Goal: Contribute content: Add original content to the website for others to see

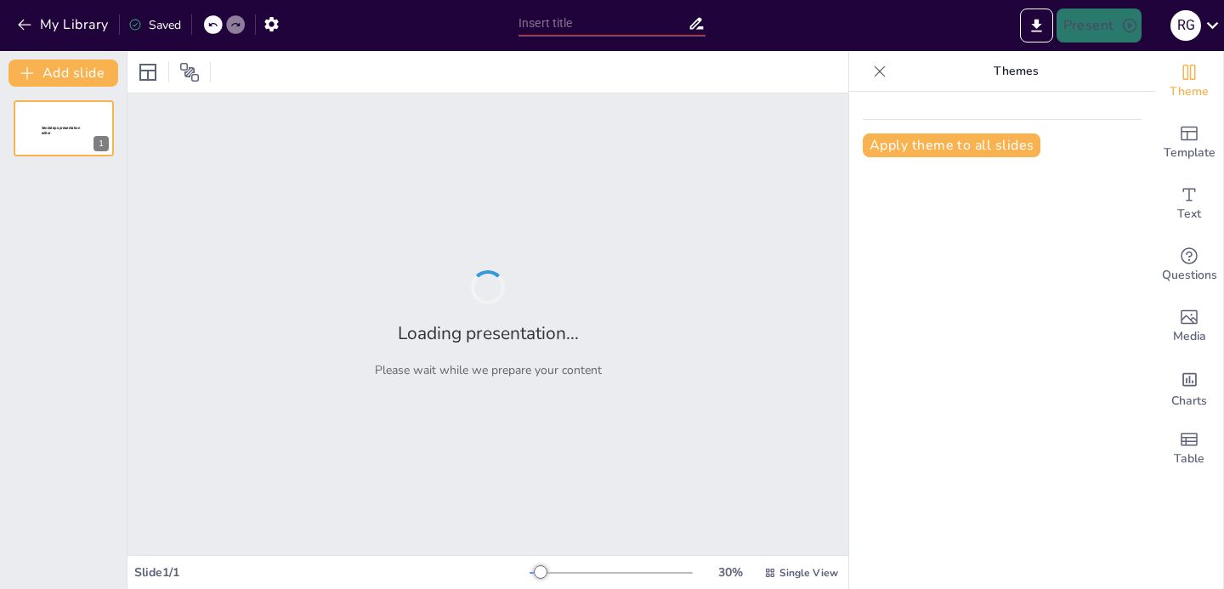
type input "Foundations of Supervised Deep Learning: An Overview"
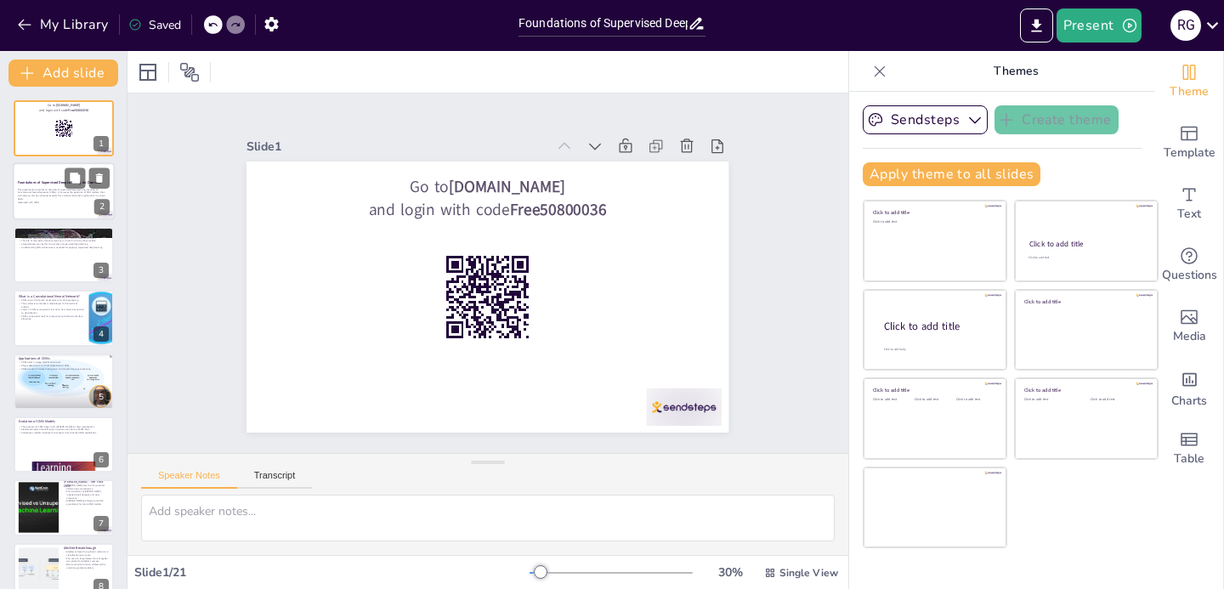
click at [34, 198] on p "This presentation provides an overview of supervised deep learning, focusing on…" at bounding box center [64, 194] width 92 height 13
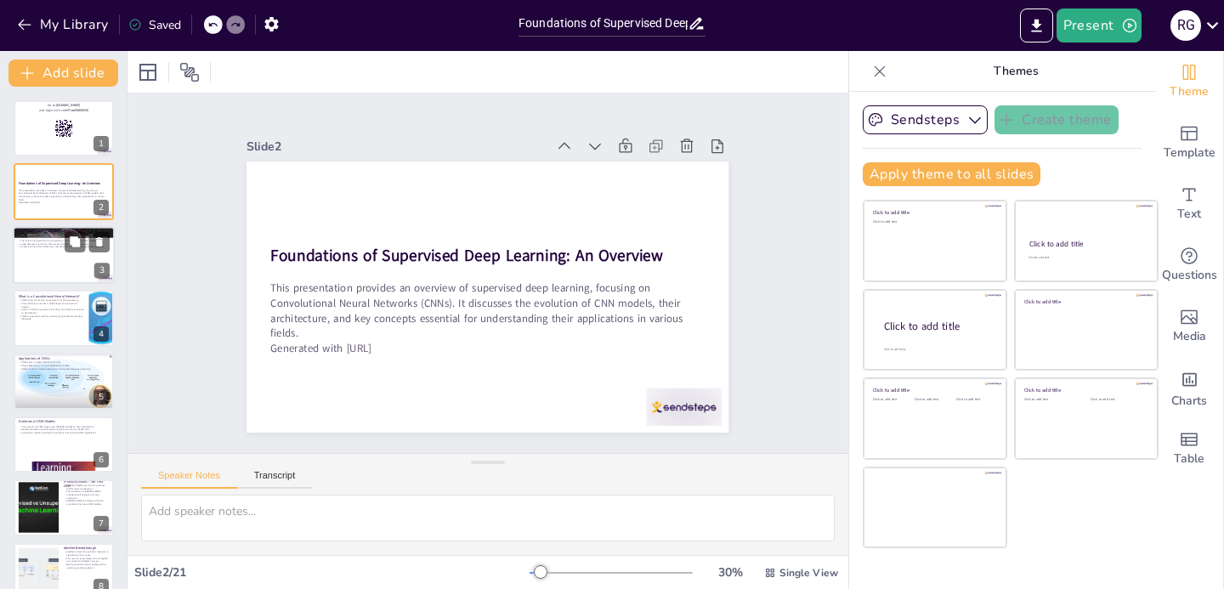
checkbox input "true"
click at [51, 268] on div at bounding box center [64, 255] width 102 height 58
type textarea "Supervised deep learning models have gained traction due to their ability to ta…"
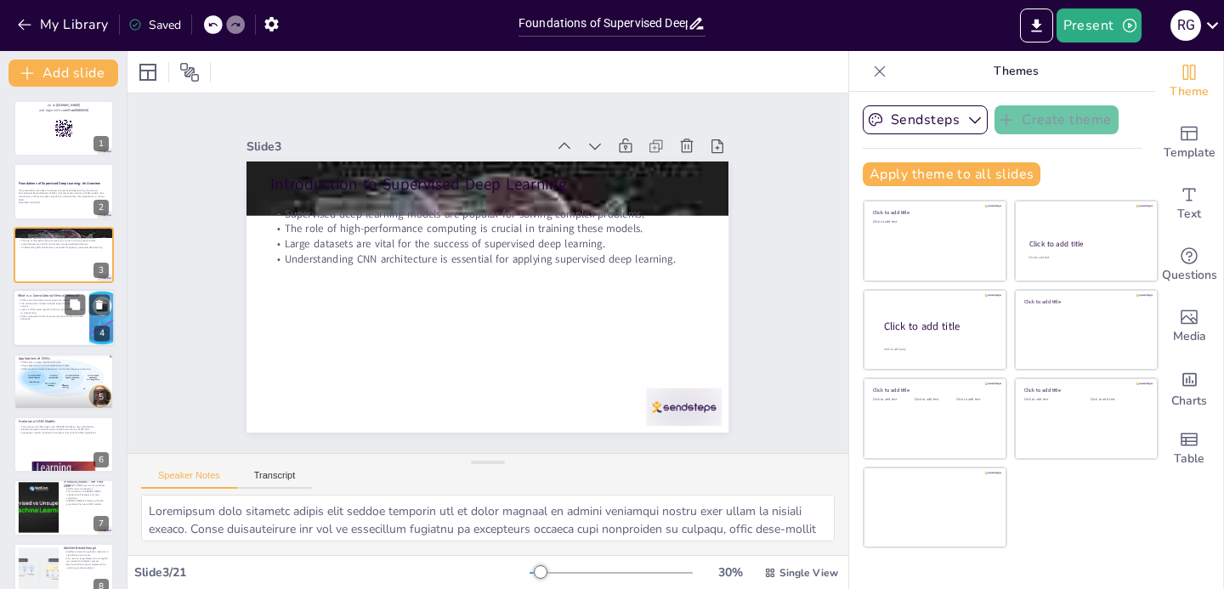
checkbox input "true"
click at [54, 316] on p "CNNs are powerful tools for processing high-dimensional data efficiently." at bounding box center [51, 317] width 66 height 6
type textarea "The design of CNNs is inspired by the human brain's visual processing capabilit…"
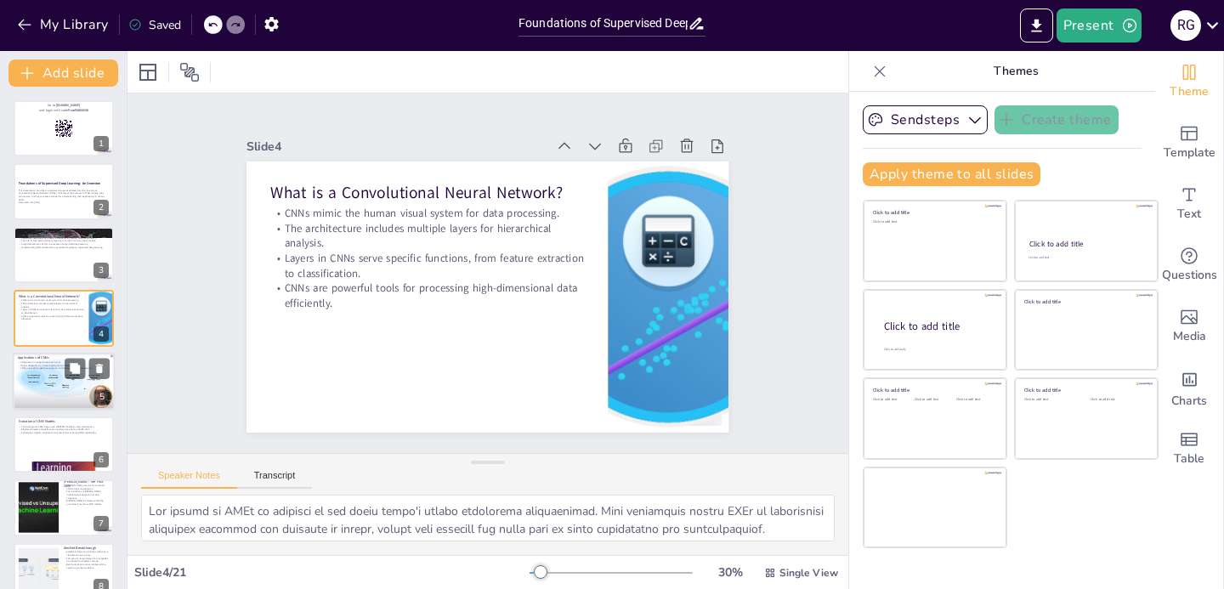
checkbox input "true"
click at [41, 372] on div at bounding box center [64, 382] width 102 height 58
type textarea "The ability of CNNs to accurately classify images has transformed various indus…"
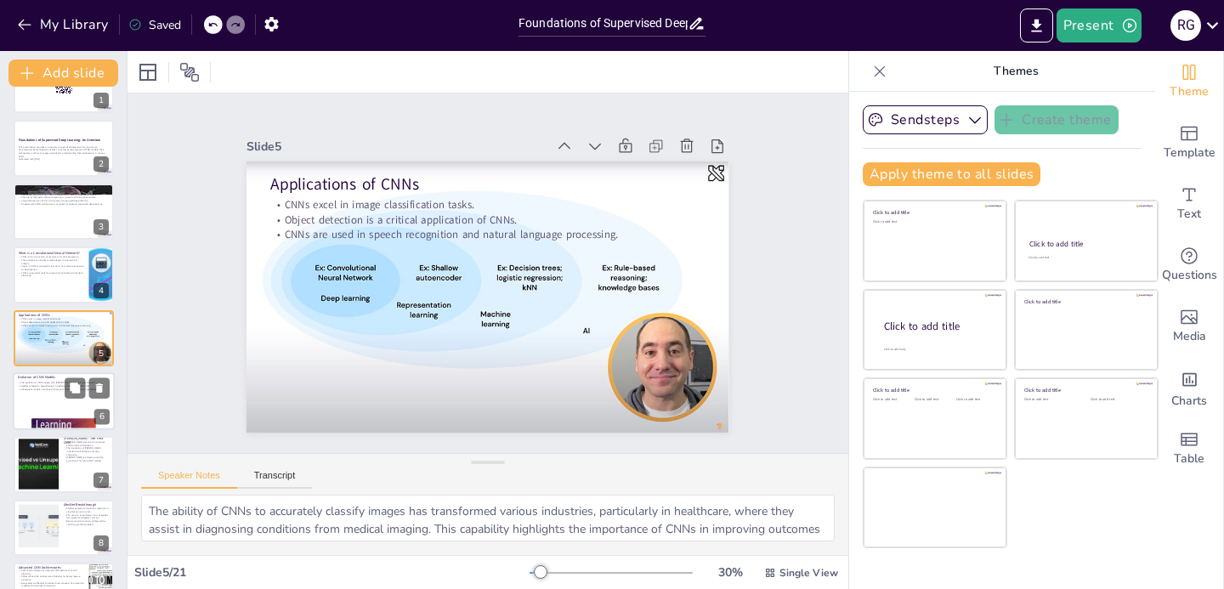
checkbox input "true"
click at [42, 417] on div at bounding box center [64, 401] width 102 height 58
type textarea "[PERSON_NAME] marked the beginning of practical applications of CNNs, specifica…"
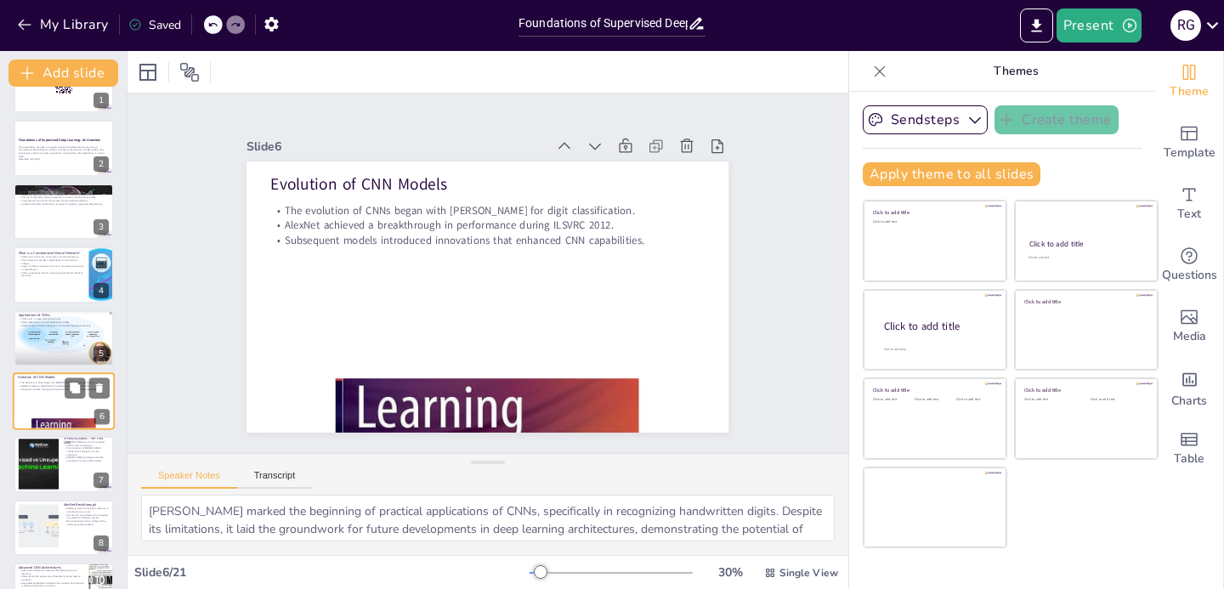
scroll to position [106, 0]
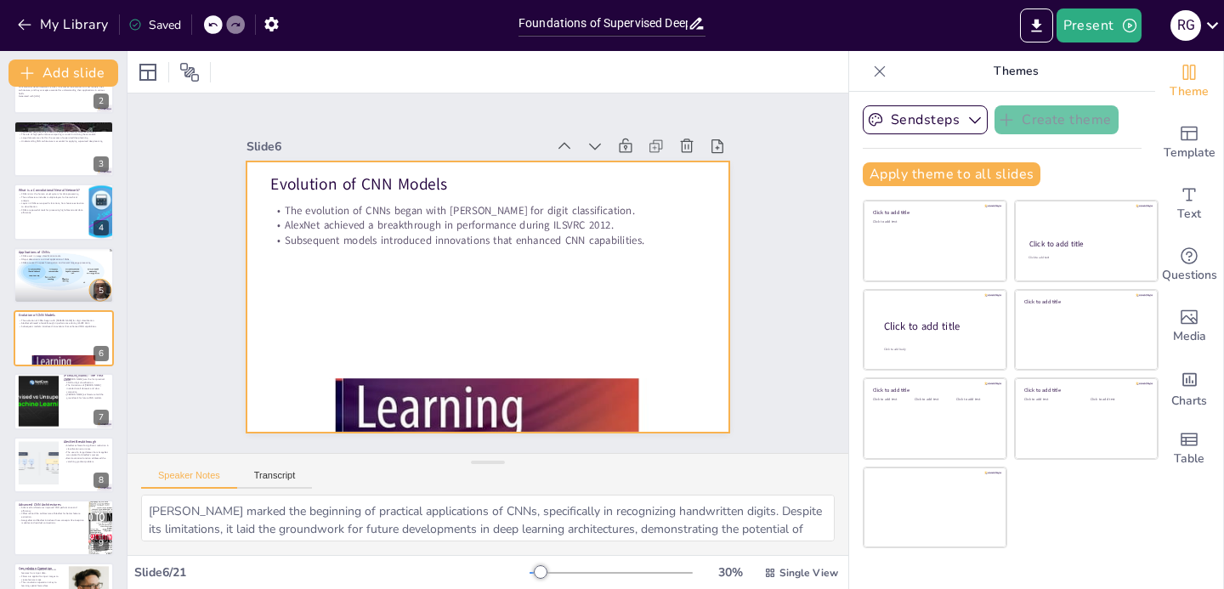
checkbox input "true"
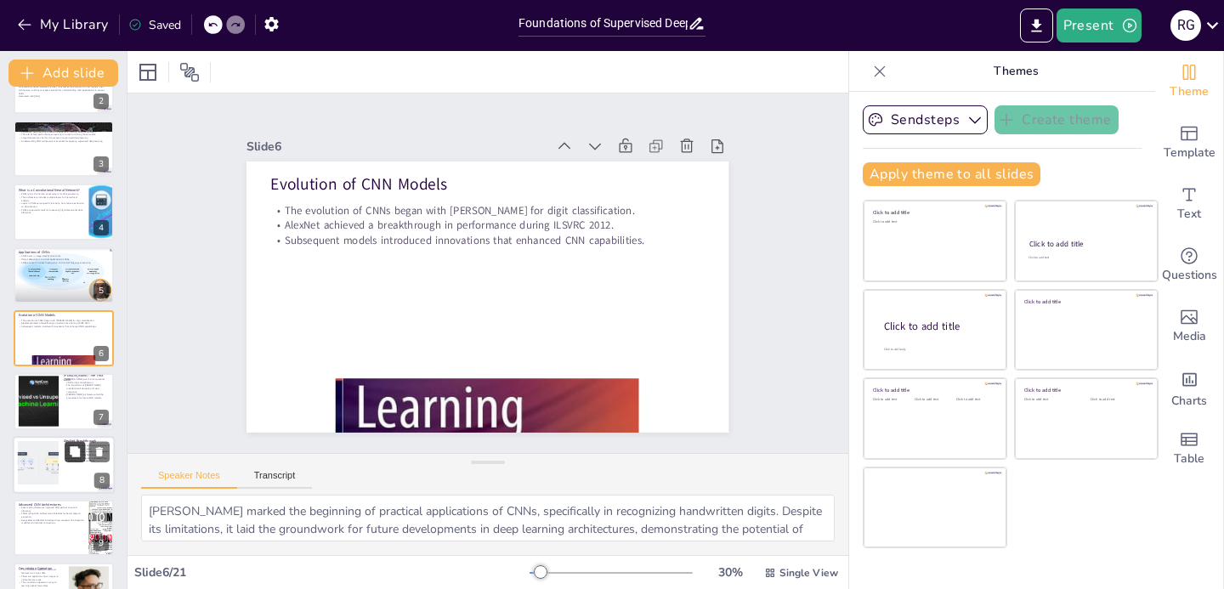
click at [66, 455] on button at bounding box center [75, 451] width 20 height 20
type textarea "The impressive reduction in classification error rates achieved by AlexNet duri…"
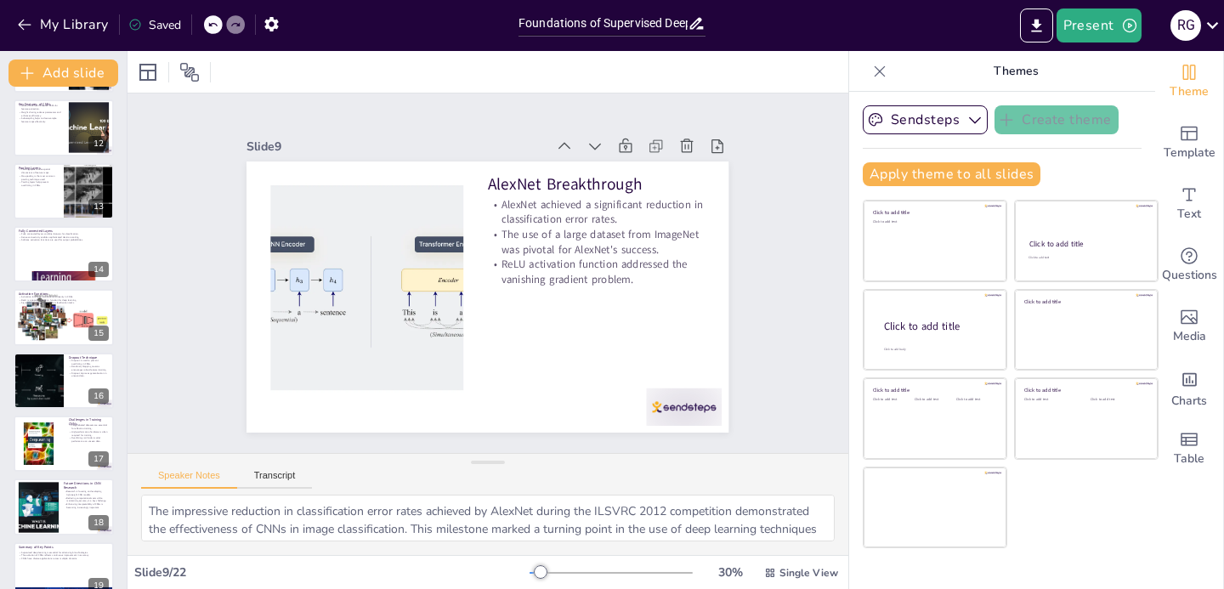
scroll to position [908, 0]
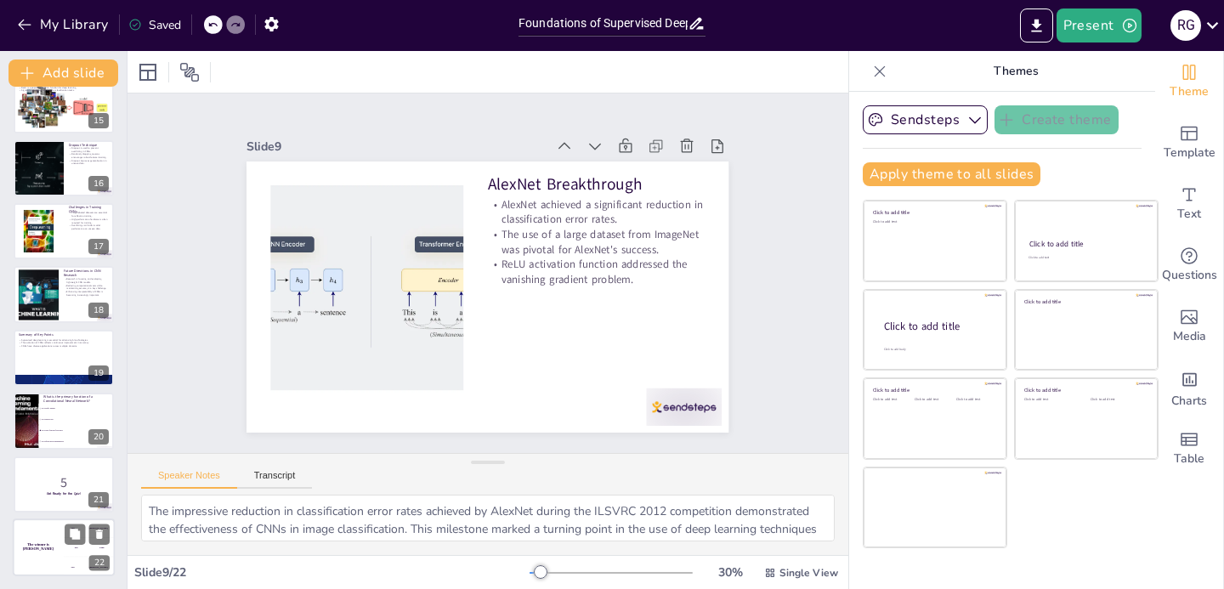
checkbox input "true"
click at [60, 563] on div "The winner is [PERSON_NAME]" at bounding box center [38, 547] width 51 height 58
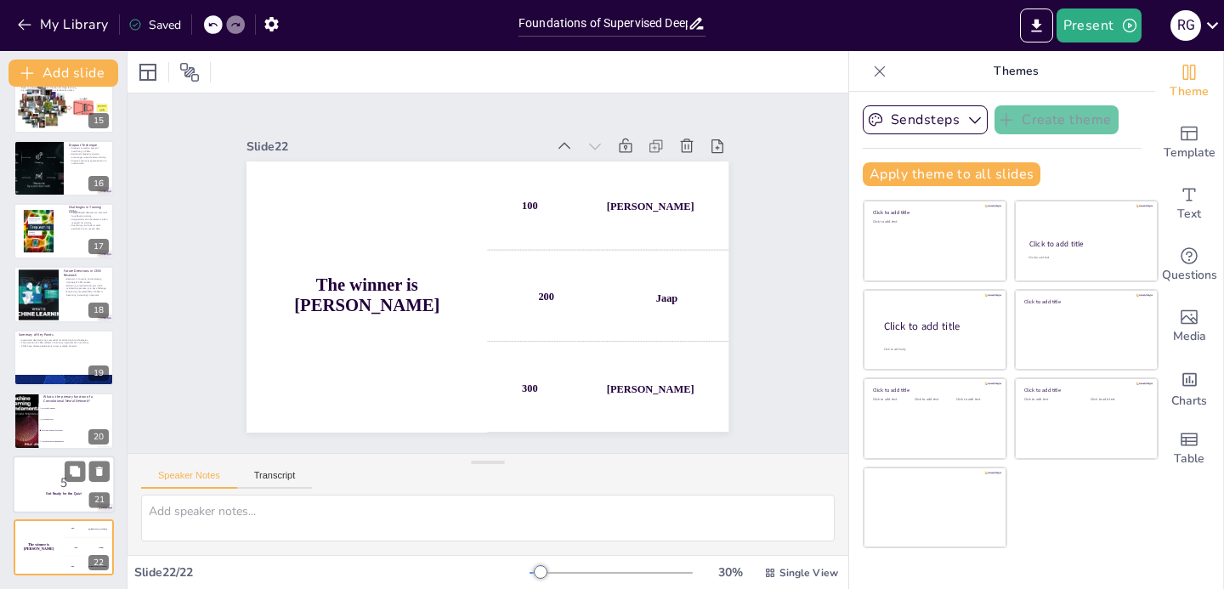
click at [51, 489] on p "5" at bounding box center [64, 481] width 92 height 19
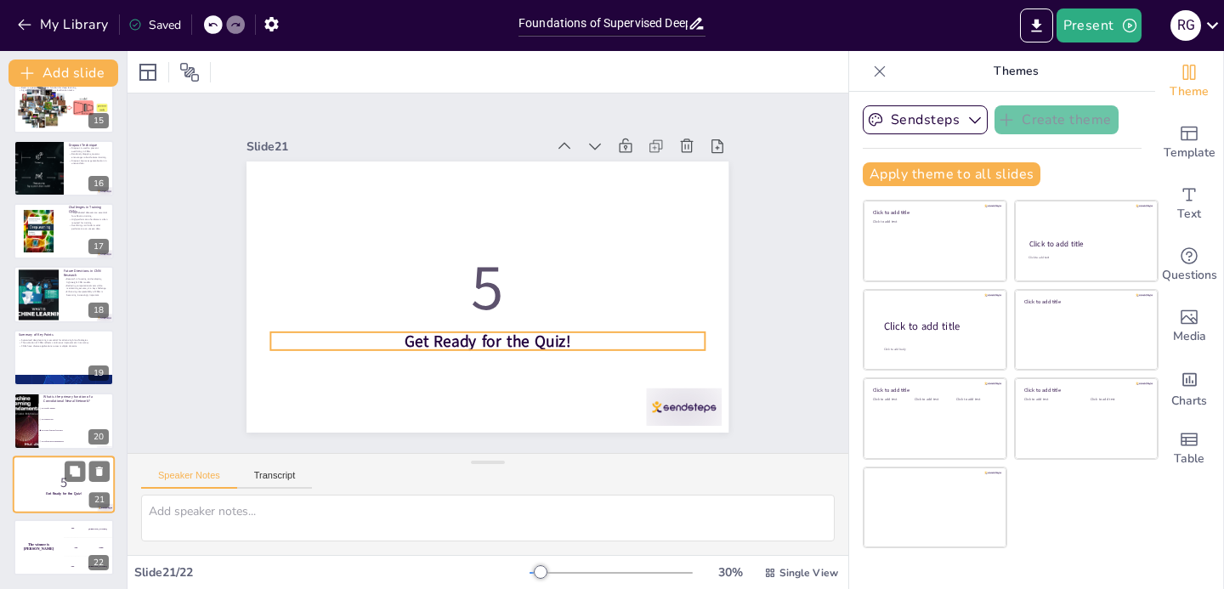
checkbox input "true"
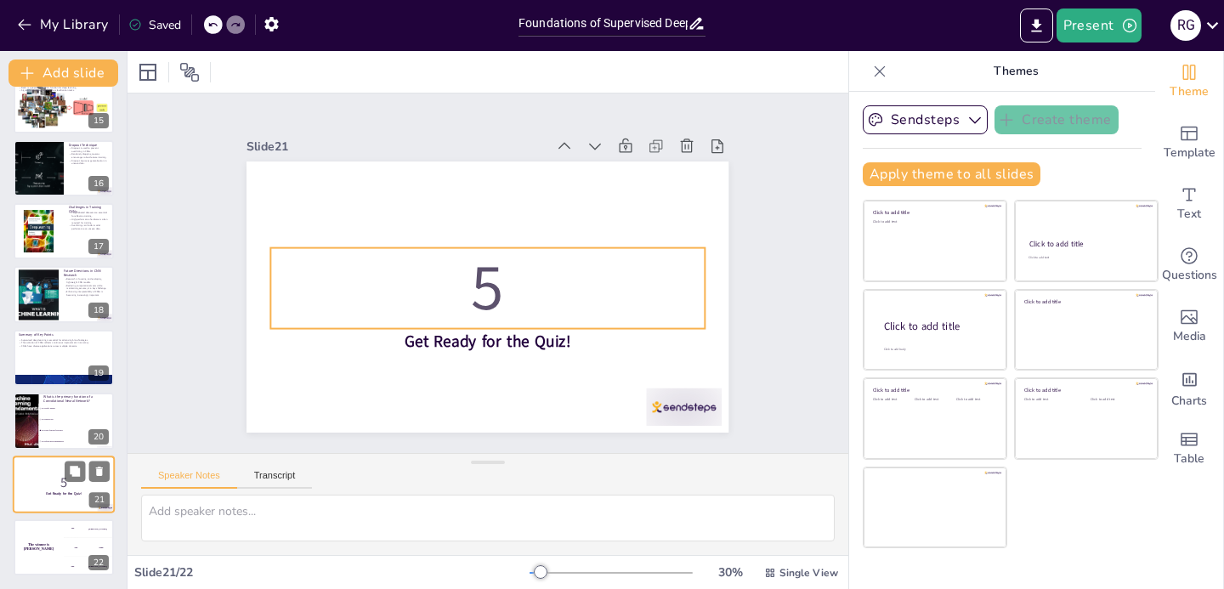
checkbox input "true"
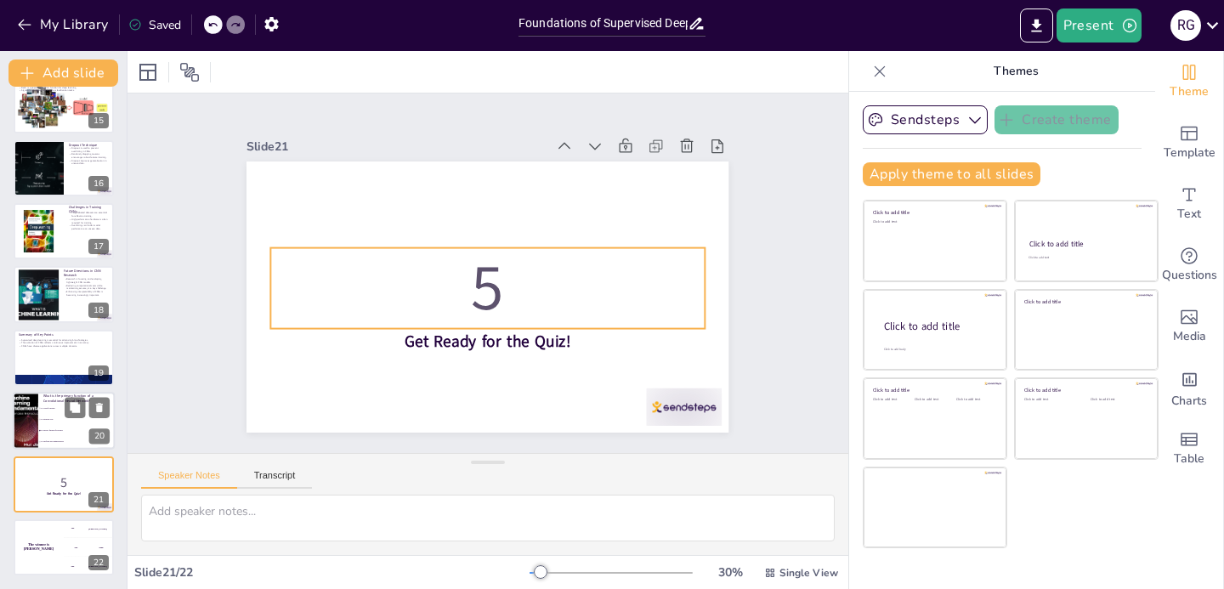
checkbox input "true"
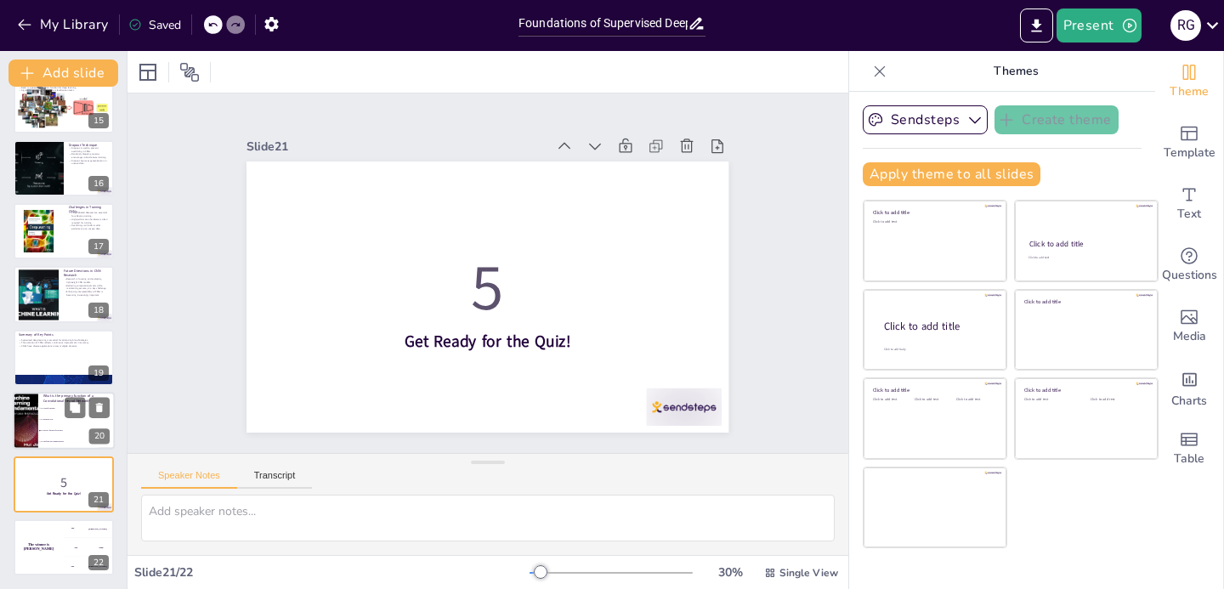
click at [54, 438] on li "To perform data augmentation" at bounding box center [76, 442] width 76 height 11
type textarea "The correct answer is "To extract features from data." This aligns with the con…"
checkbox input "true"
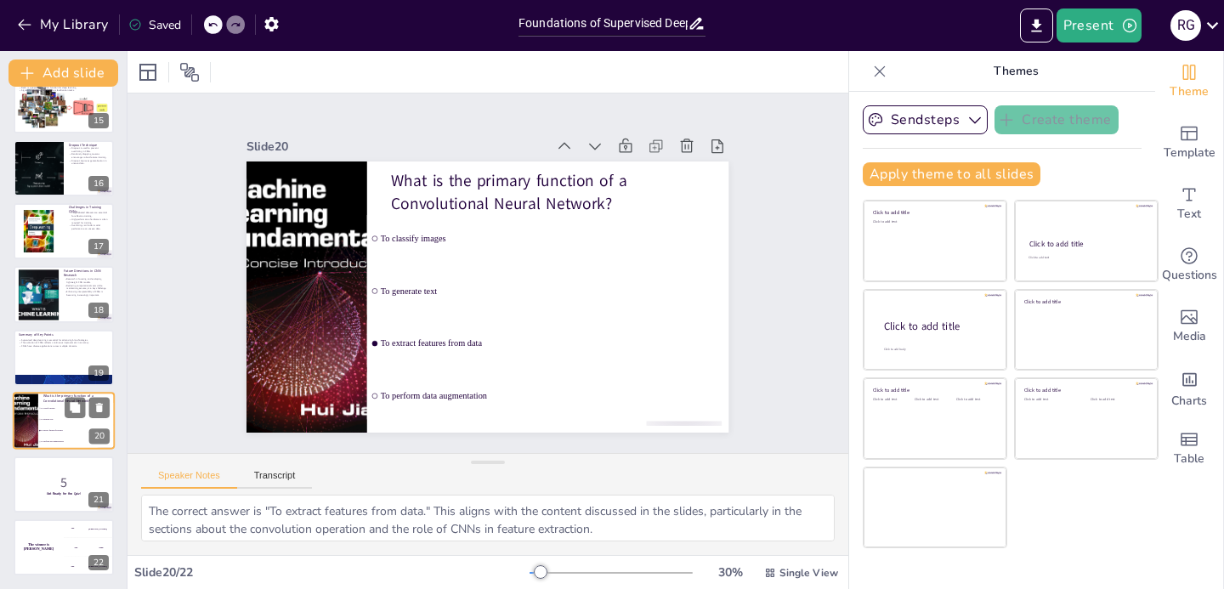
checkbox input "true"
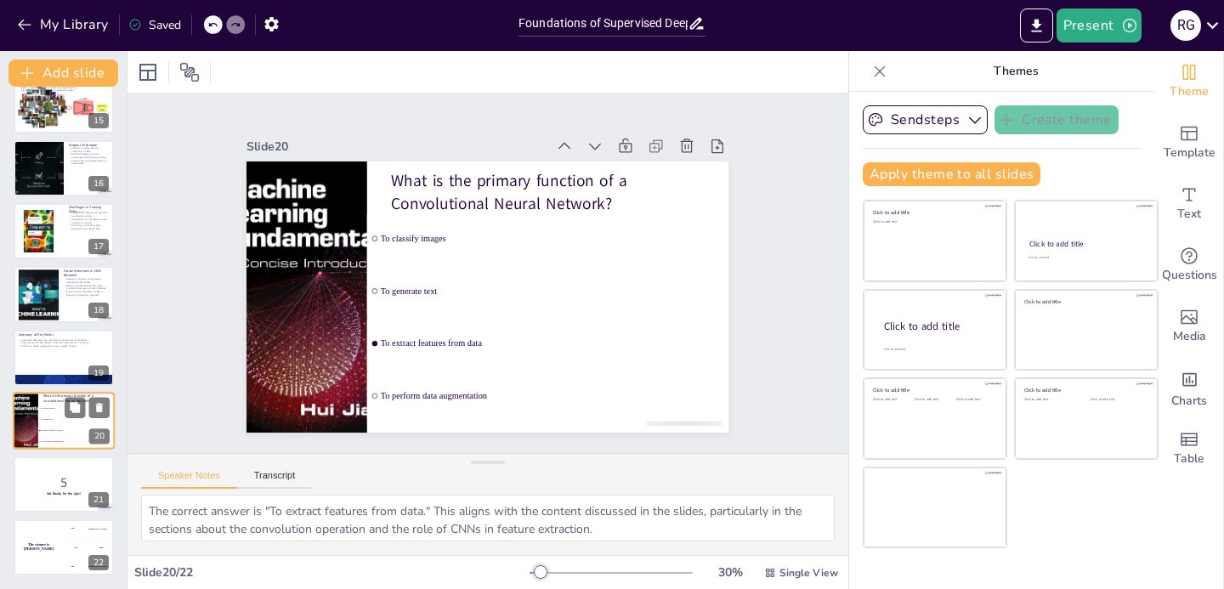
checkbox input "true"
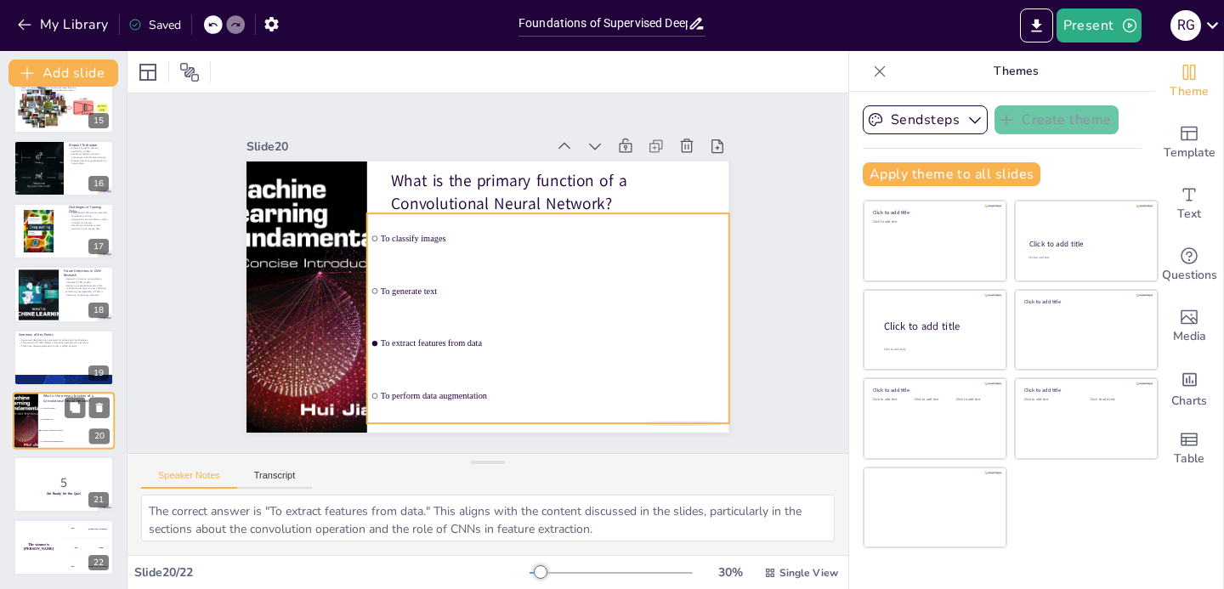
checkbox input "true"
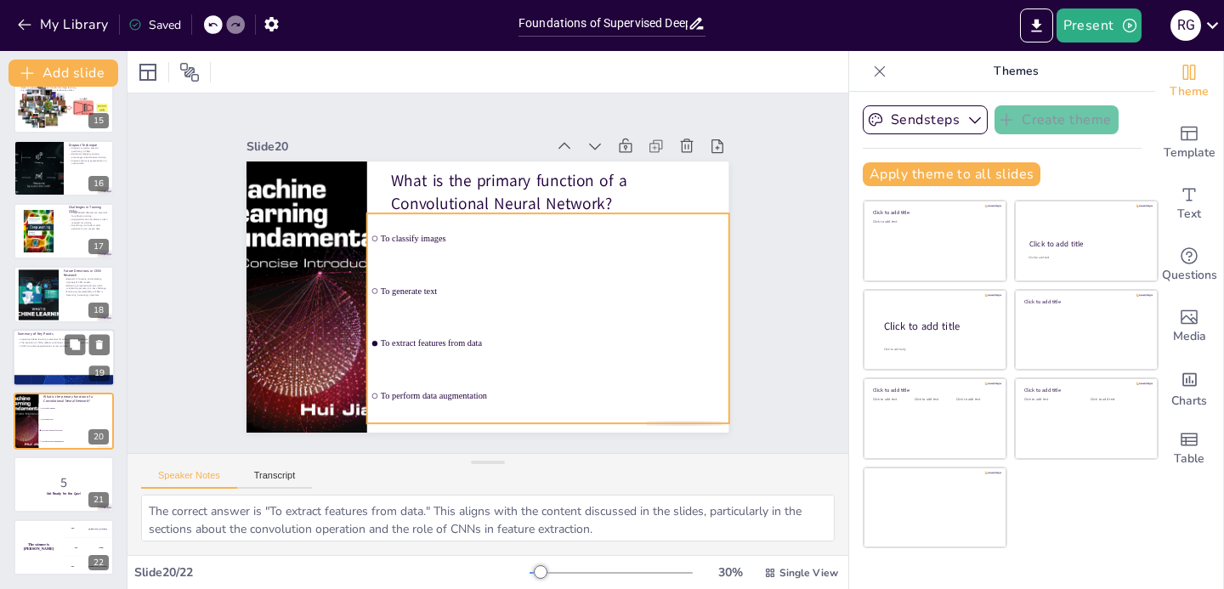
checkbox input "true"
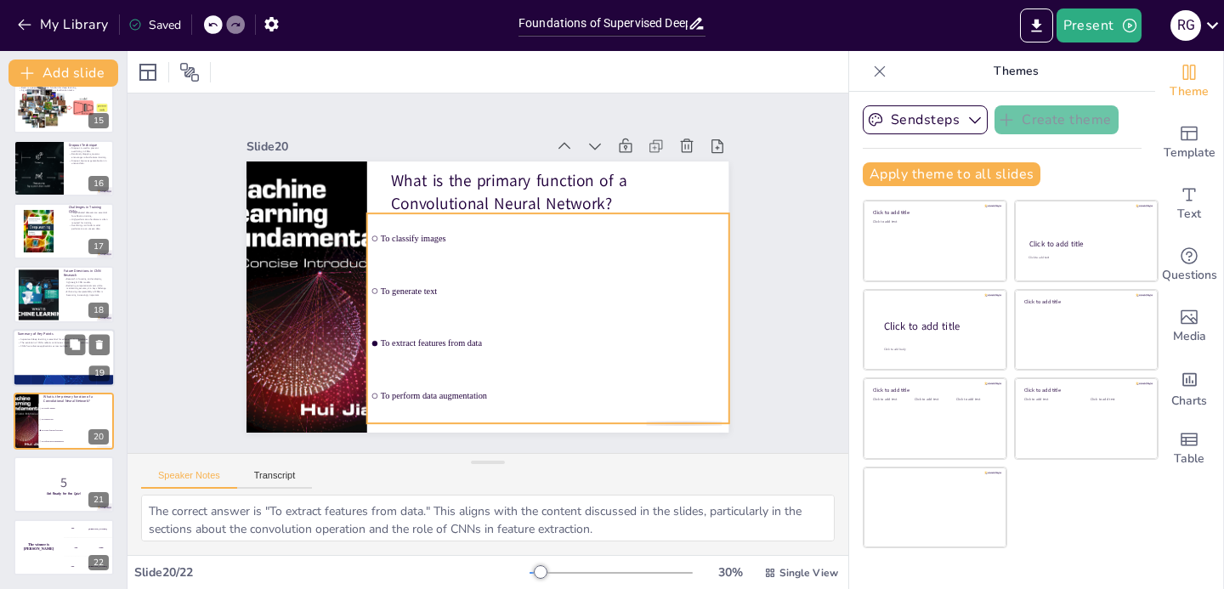
checkbox input "true"
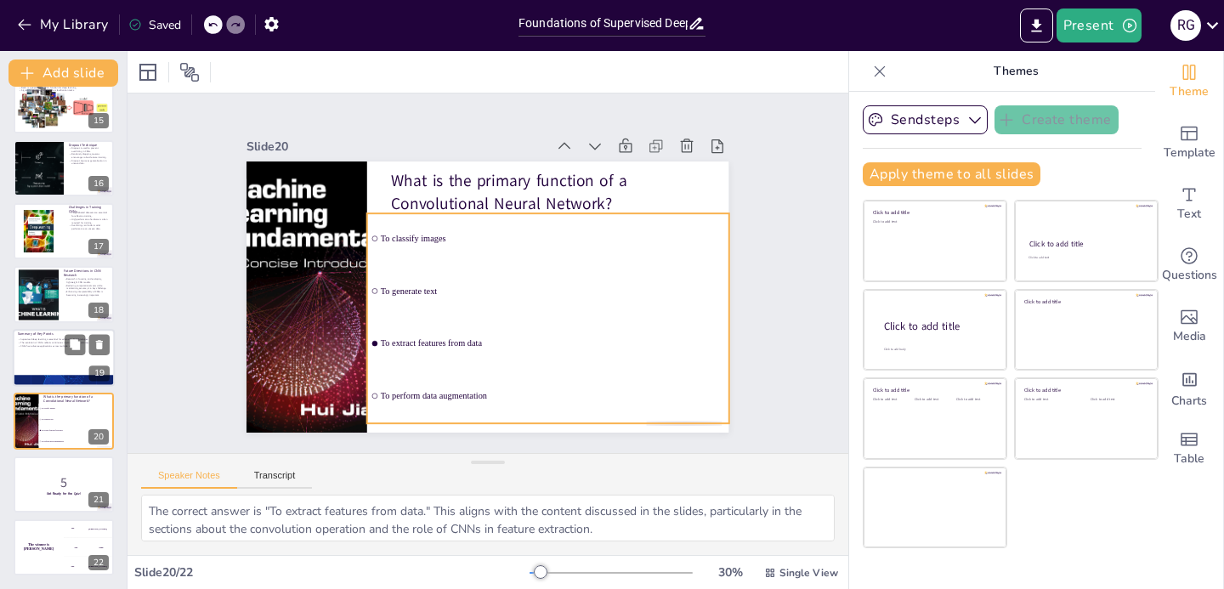
checkbox input "true"
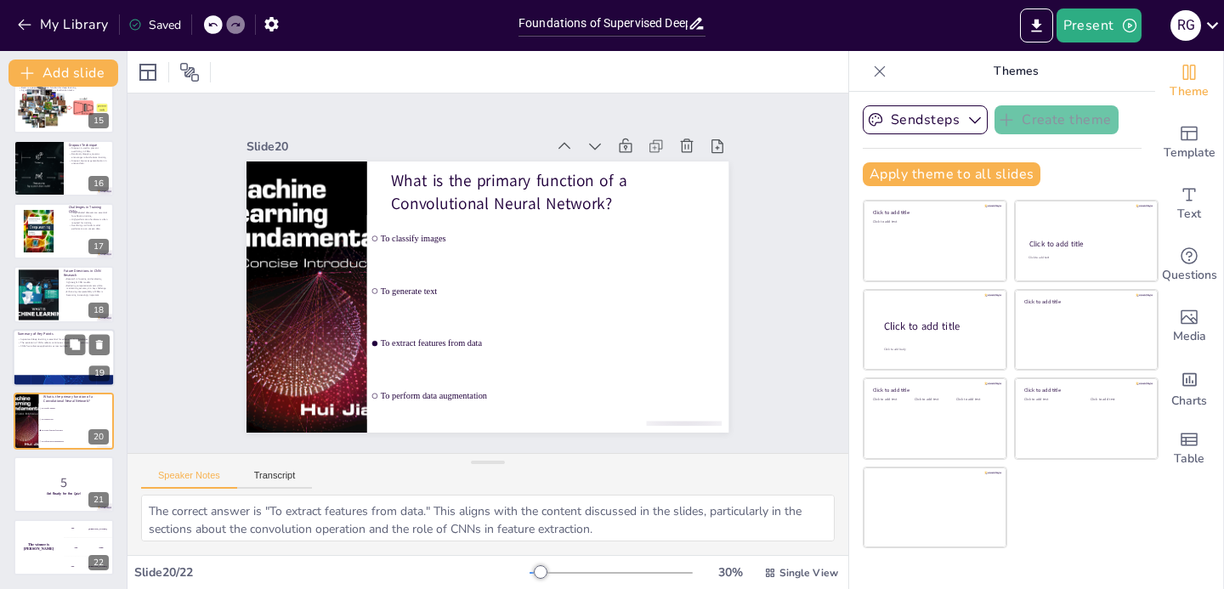
click at [43, 357] on div at bounding box center [64, 358] width 102 height 58
type textarea "The significance of supervised deep learning, particularly through CNNs, cannot…"
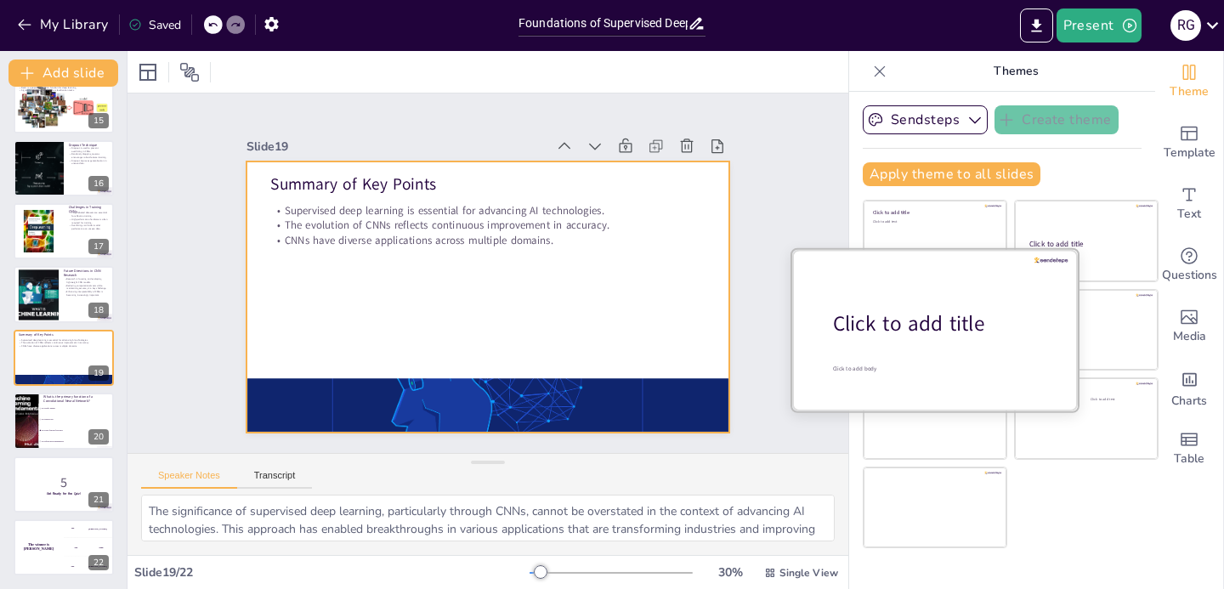
checkbox input "true"
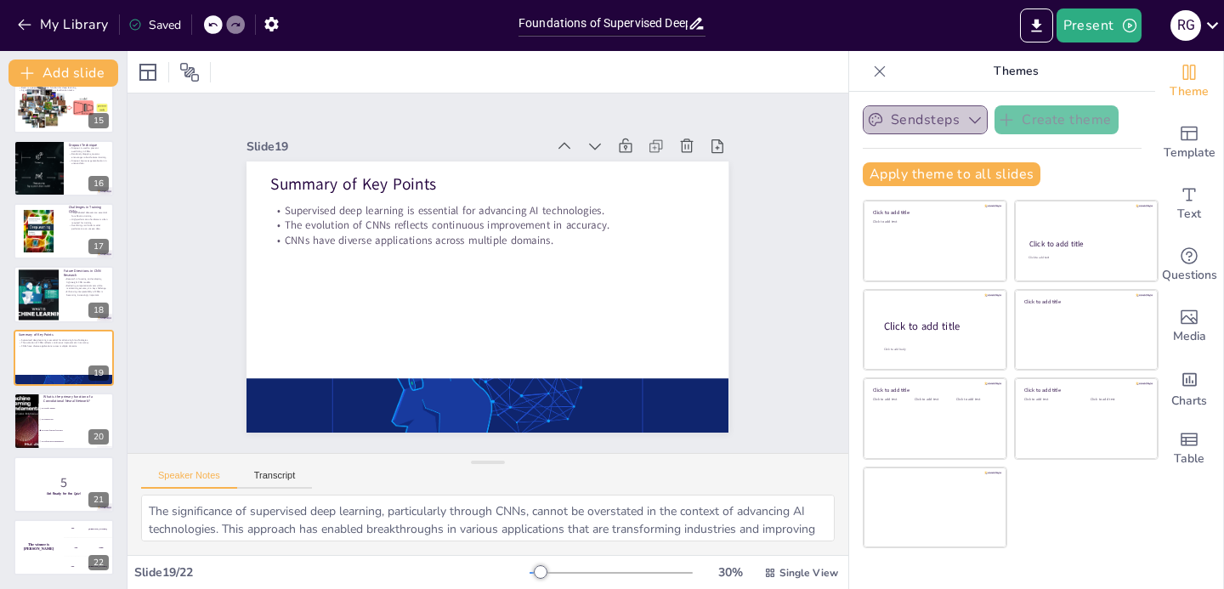
click at [948, 116] on button "Sendsteps" at bounding box center [924, 119] width 125 height 29
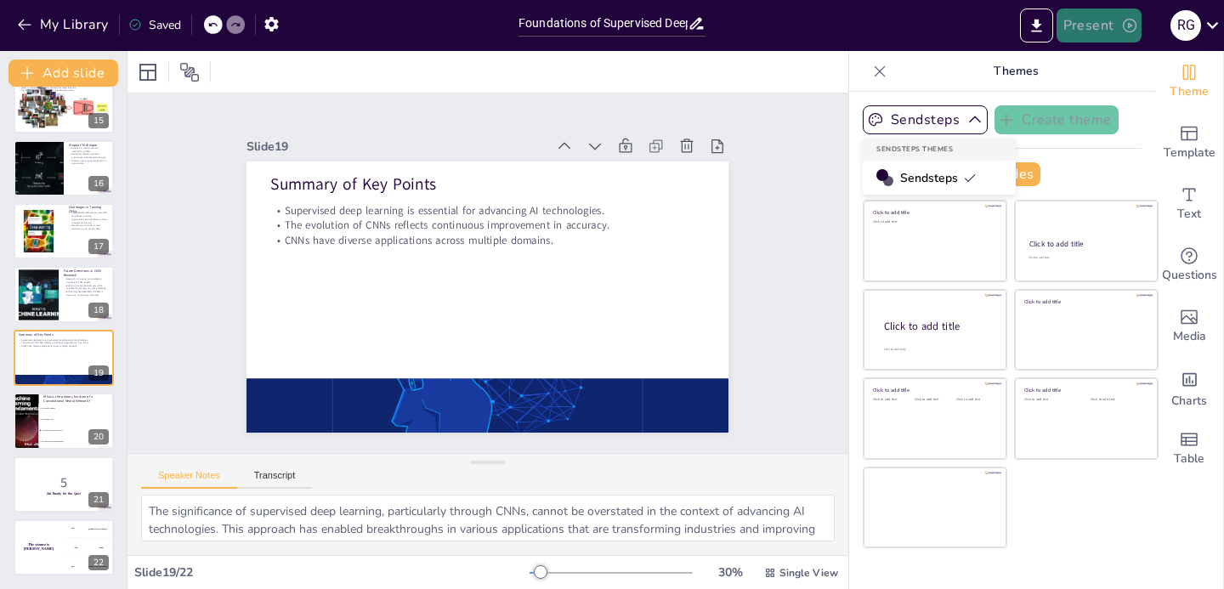
click at [1095, 26] on button "Present" at bounding box center [1098, 25] width 85 height 34
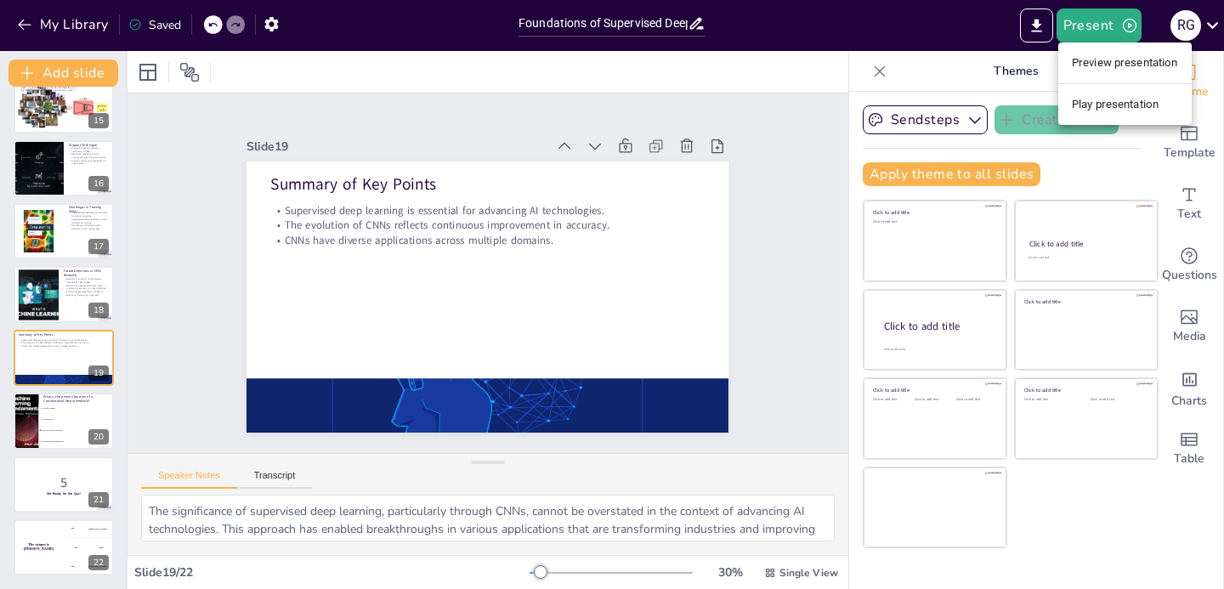
click at [1097, 65] on li "Preview presentation" at bounding box center [1124, 62] width 133 height 27
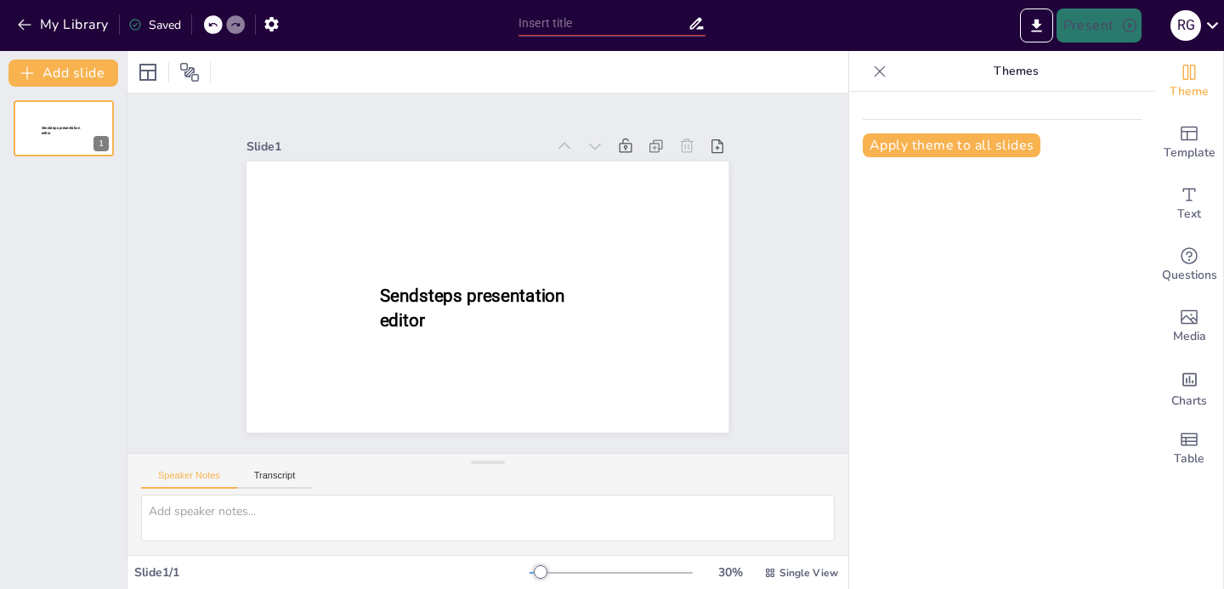
type input "Foundations of Supervised Deep Learning: An Overview"
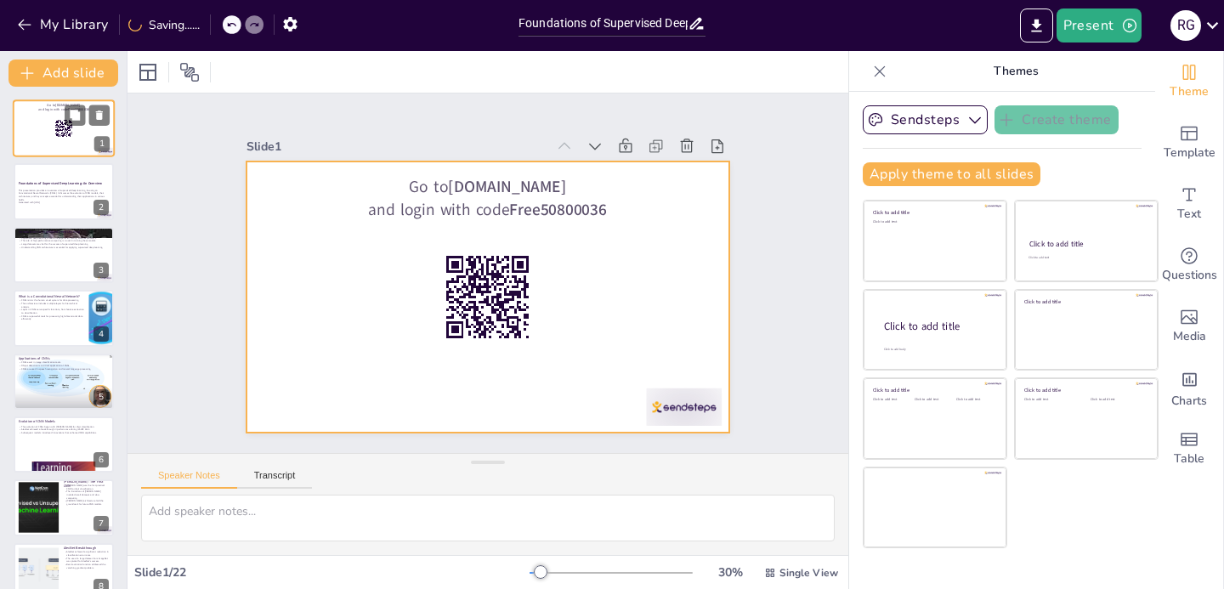
checkbox input "true"
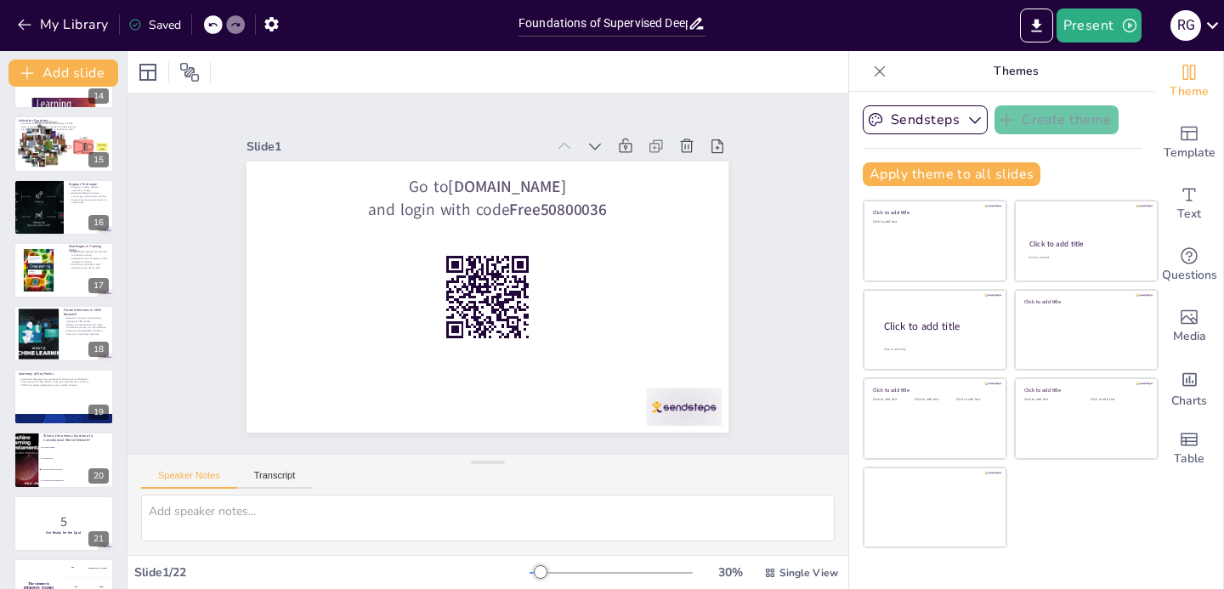
scroll to position [875, 0]
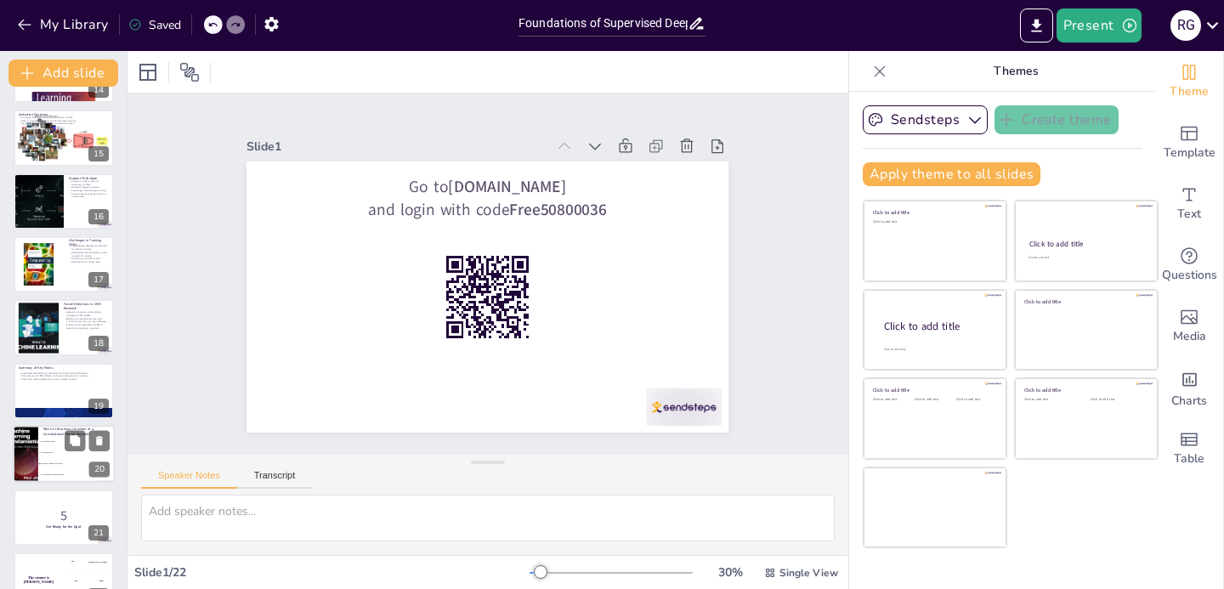
checkbox input "true"
click at [55, 448] on li "To generate text" at bounding box center [76, 453] width 76 height 11
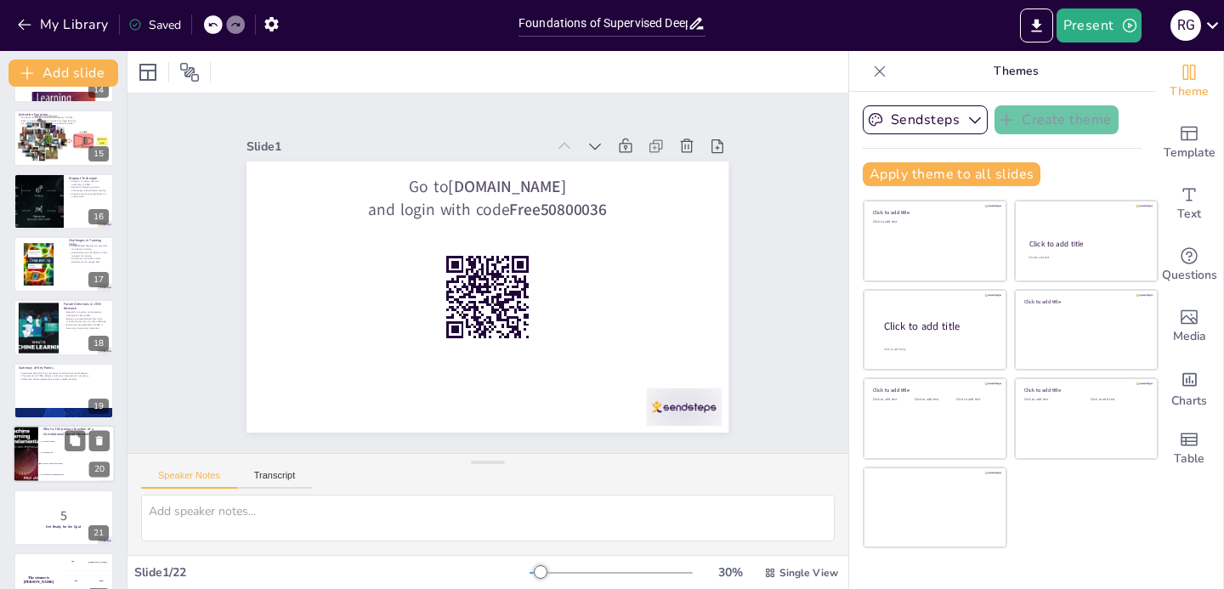
type textarea "The correct answer is "To extract features from data." This aligns with the con…"
checkbox input "true"
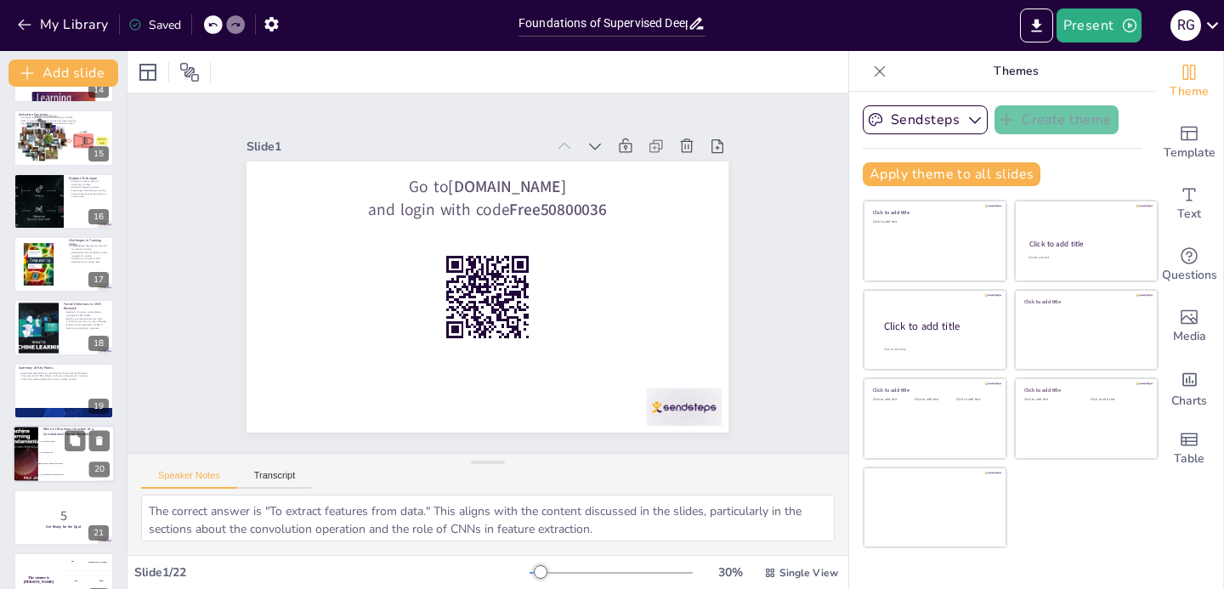
scroll to position [908, 0]
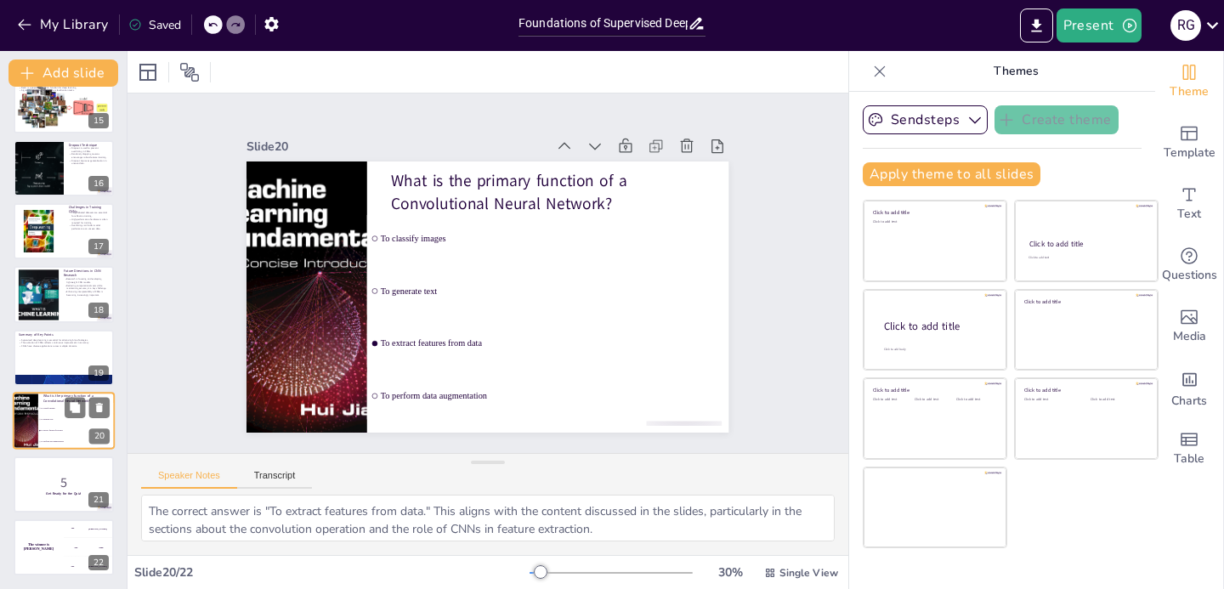
checkbox input "true"
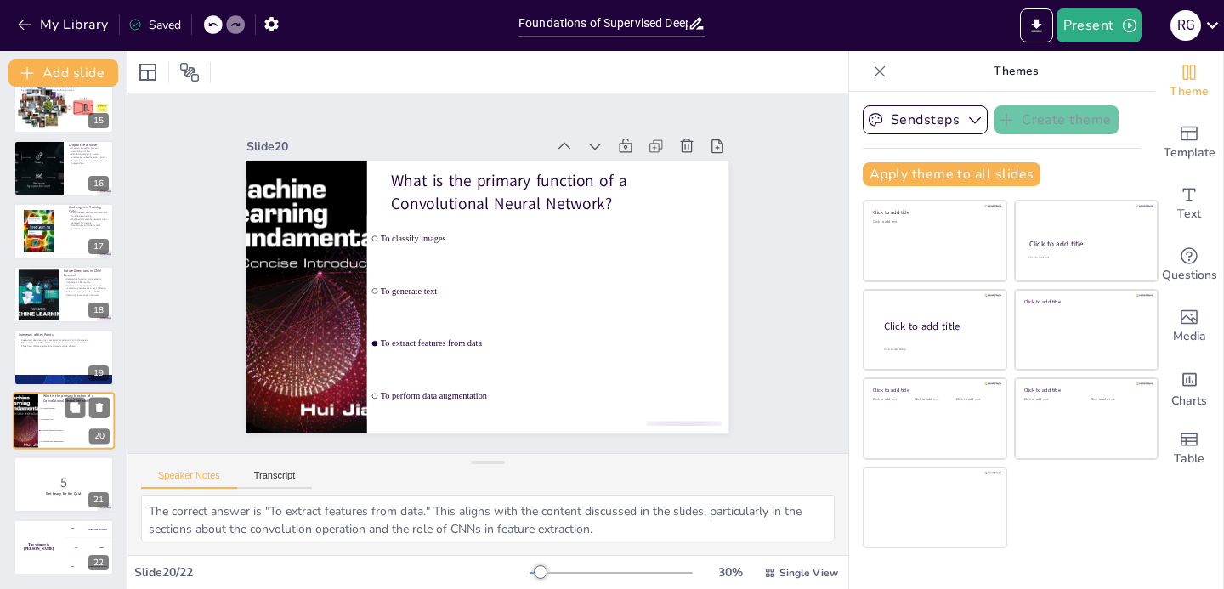
checkbox input "true"
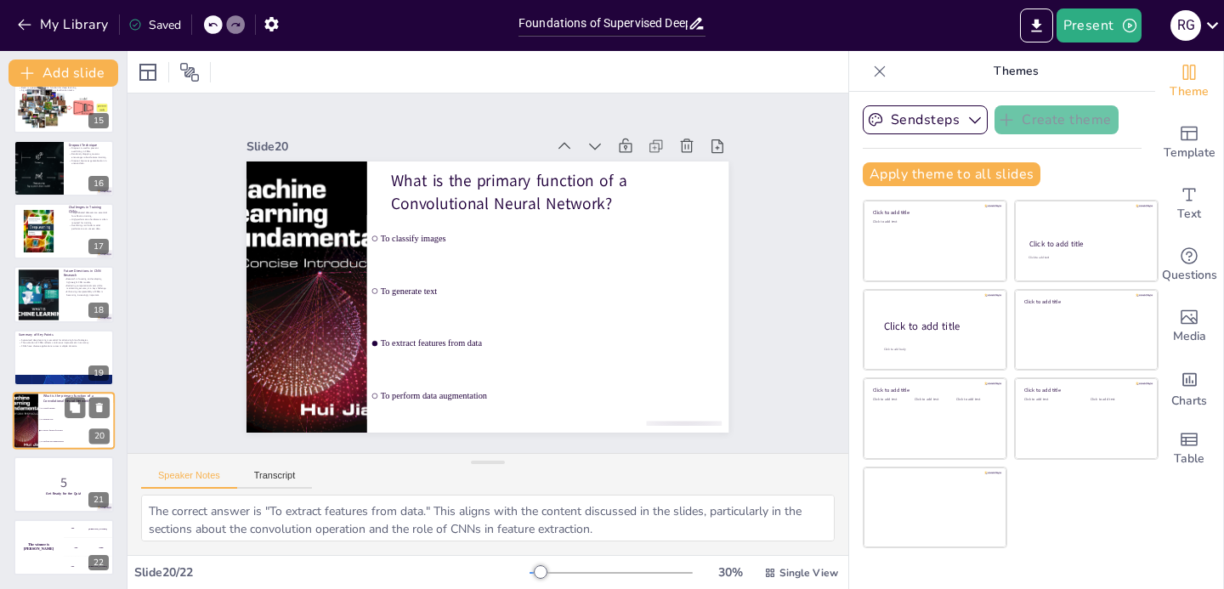
checkbox input "true"
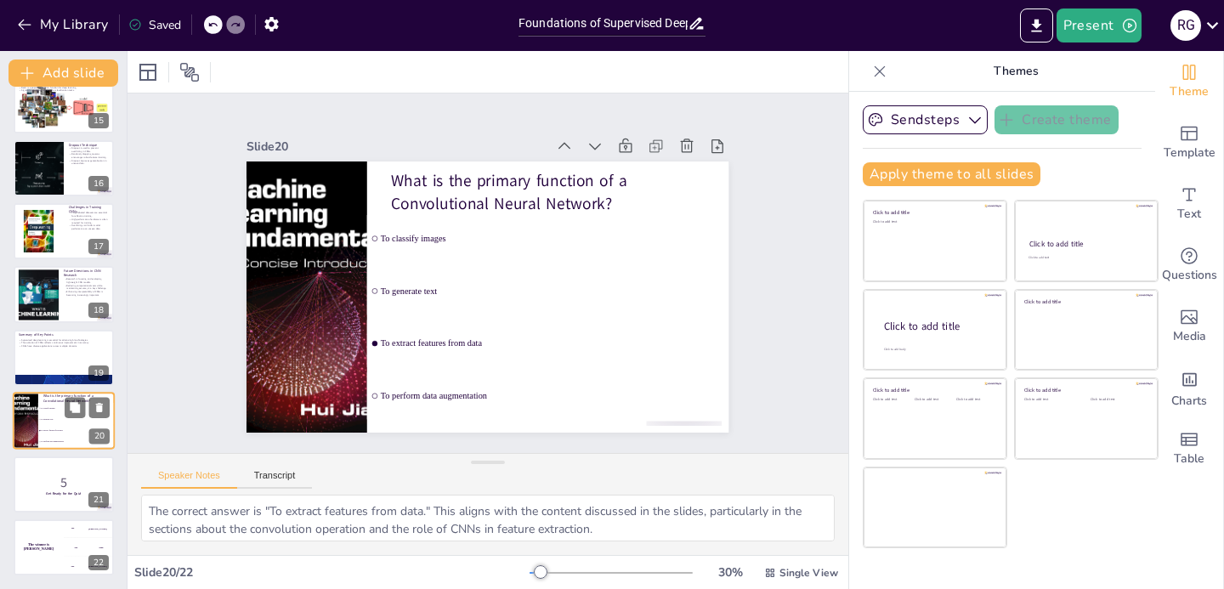
checkbox input "true"
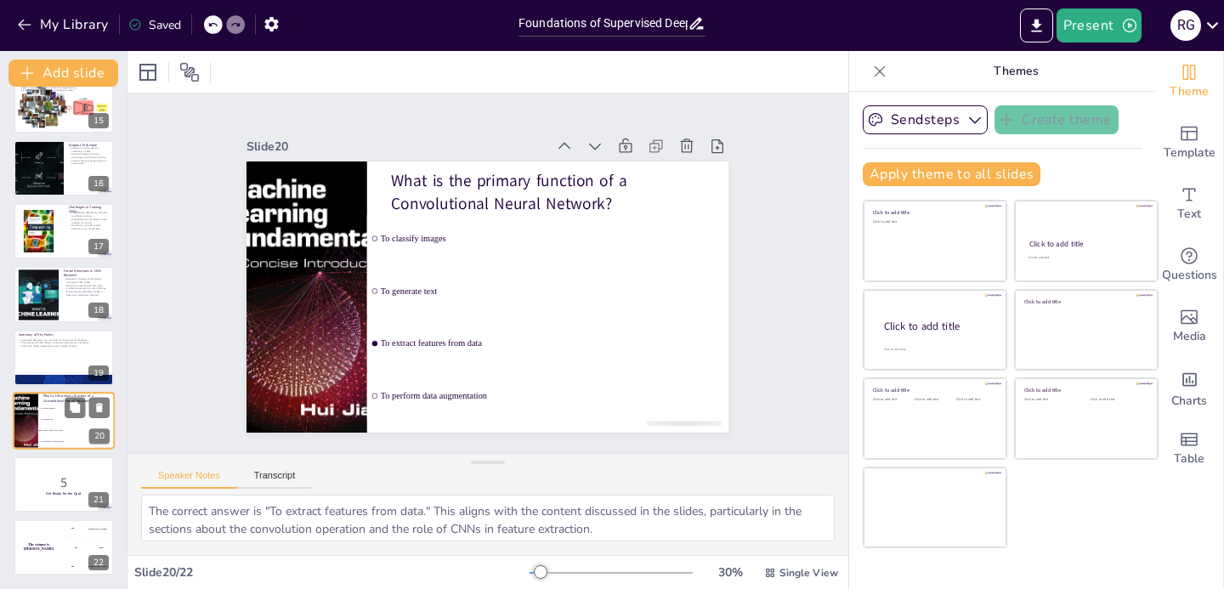
checkbox input "true"
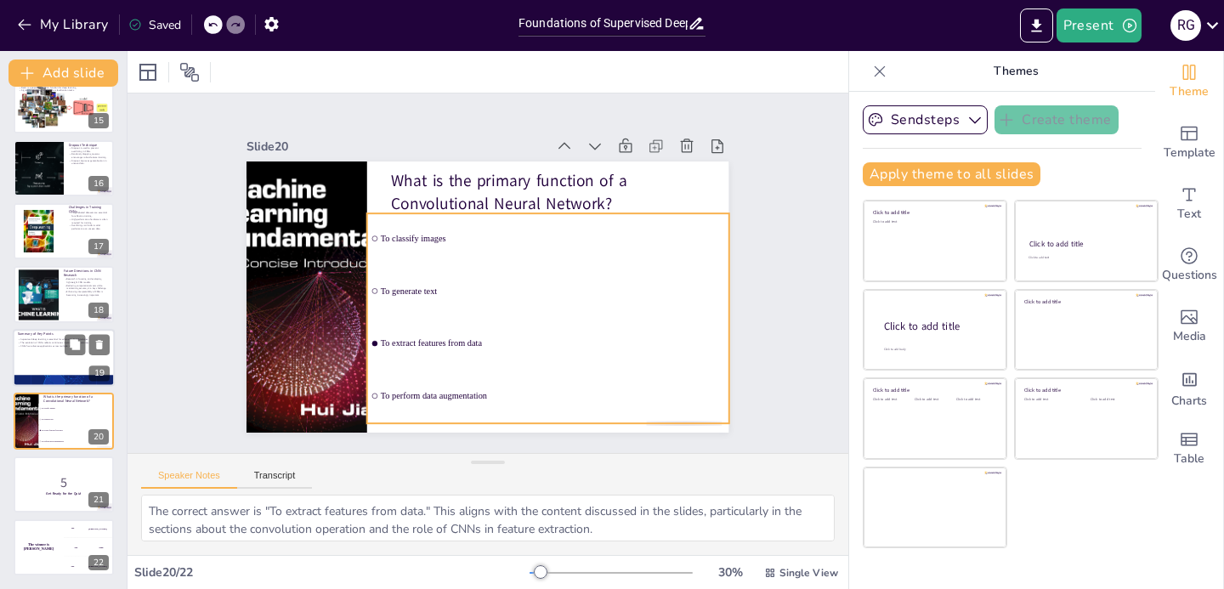
checkbox input "true"
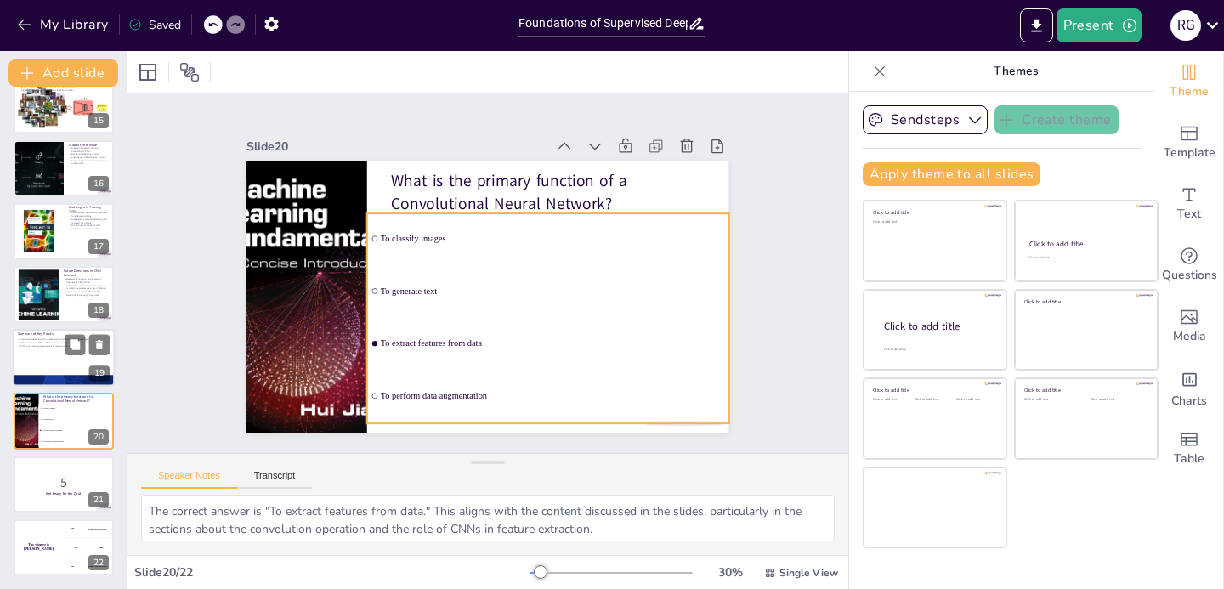
checkbox input "true"
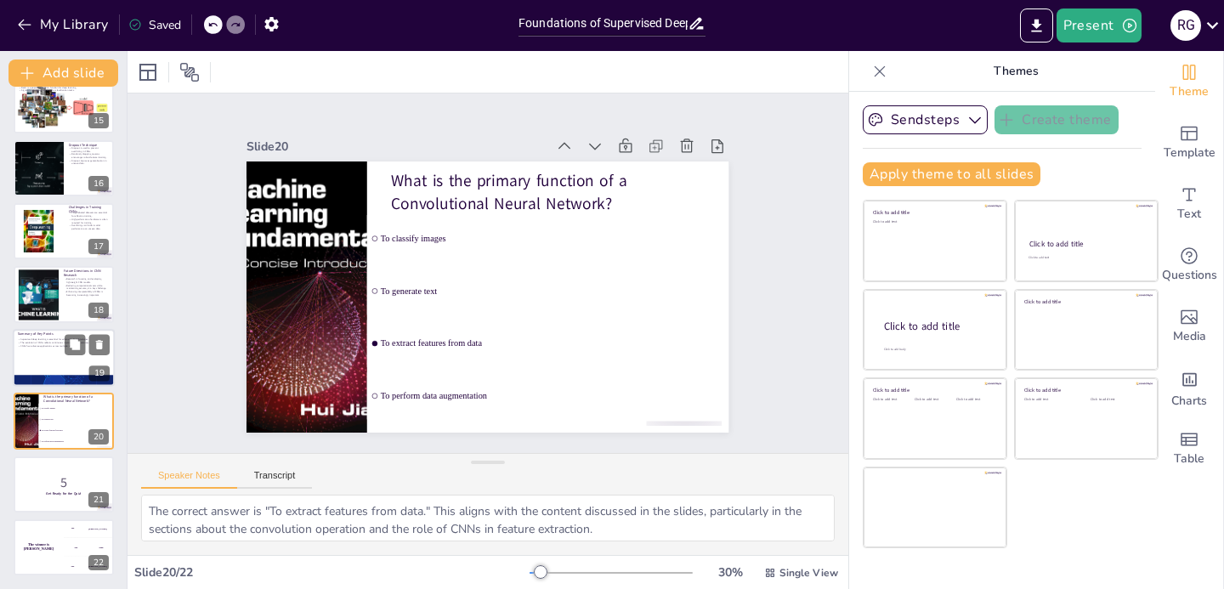
click at [57, 354] on div at bounding box center [64, 358] width 102 height 58
type textarea "The significance of supervised deep learning, particularly through CNNs, cannot…"
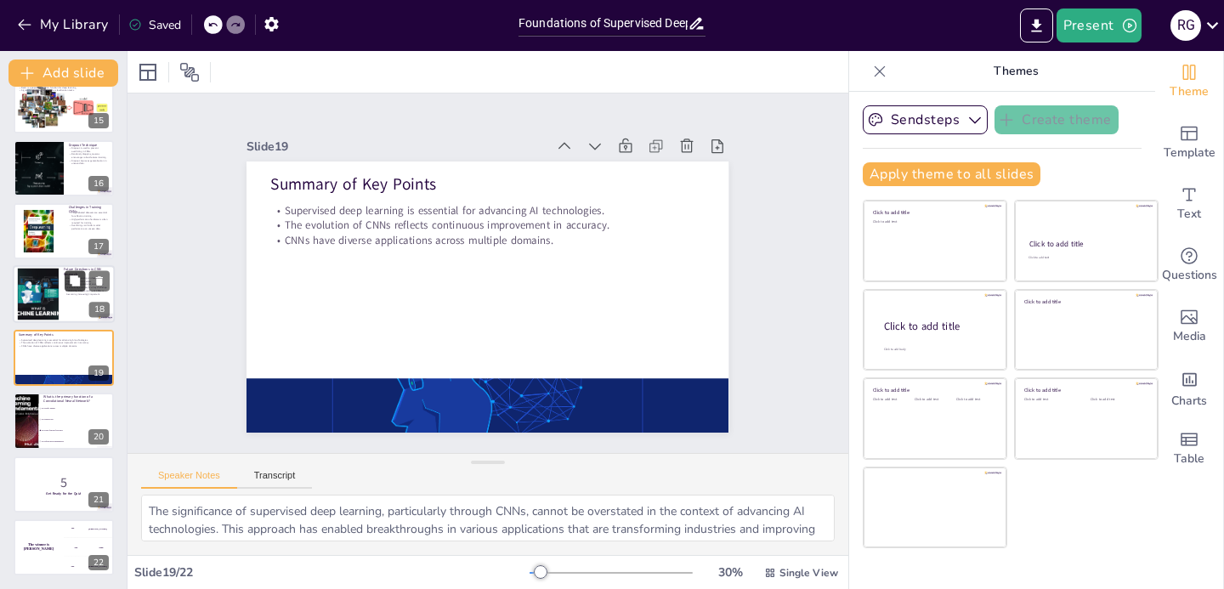
checkbox input "true"
click at [65, 285] on button at bounding box center [75, 281] width 20 height 20
type textarea "The trend towards developing lightweight CNN models is driven by the need for e…"
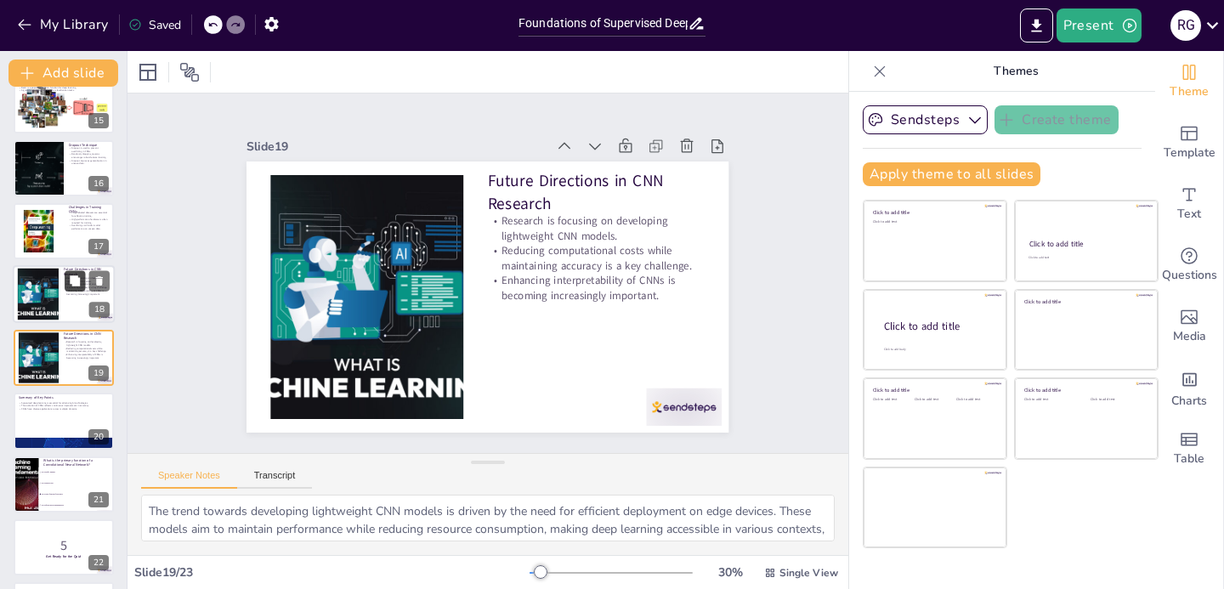
scroll to position [928, 0]
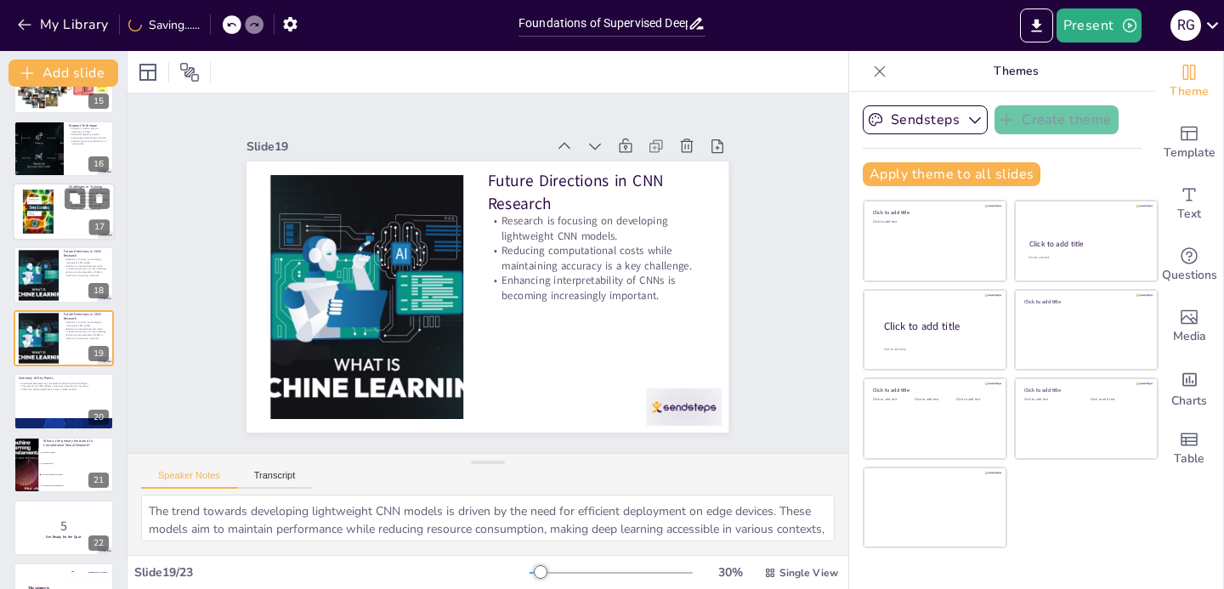
checkbox input "true"
click at [65, 217] on div at bounding box center [64, 212] width 102 height 58
type textarea "The necessity for large labeled datasets is a significant challenge in training…"
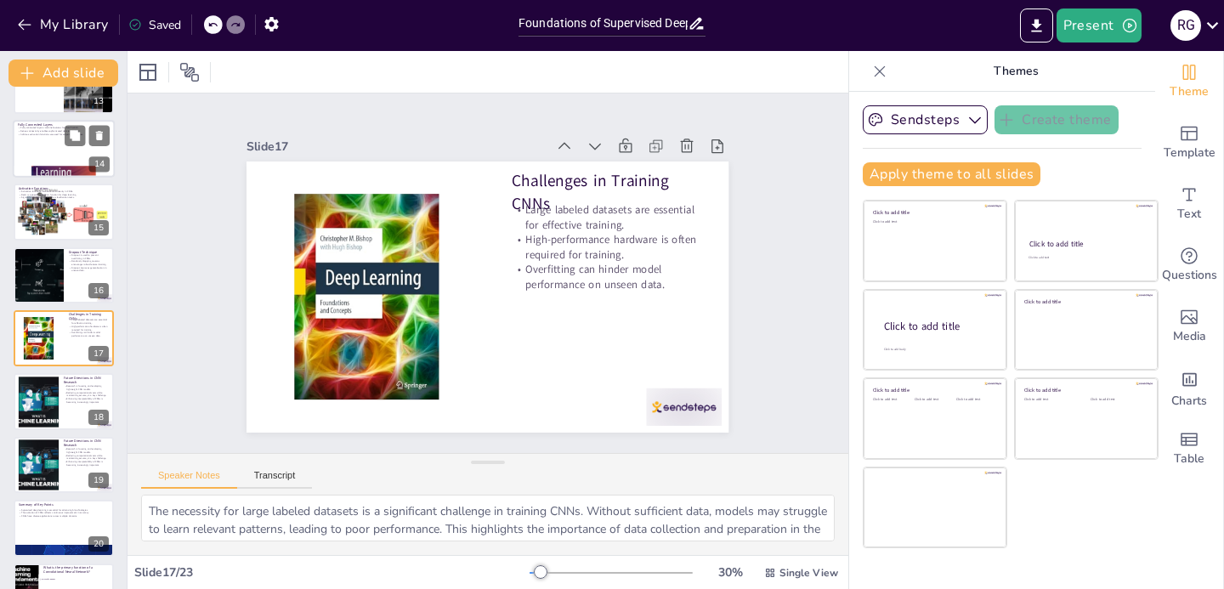
checkbox input "true"
click at [50, 140] on div at bounding box center [64, 149] width 102 height 58
type textarea "The role of fully connected layers in CNNs is to consolidate the features extra…"
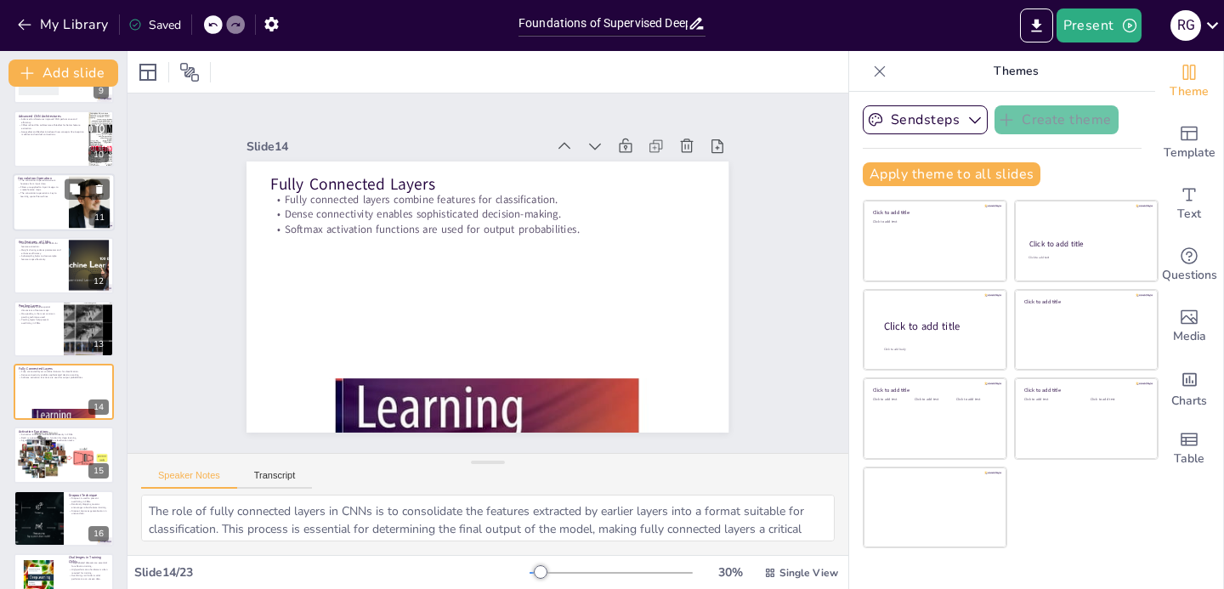
scroll to position [413, 0]
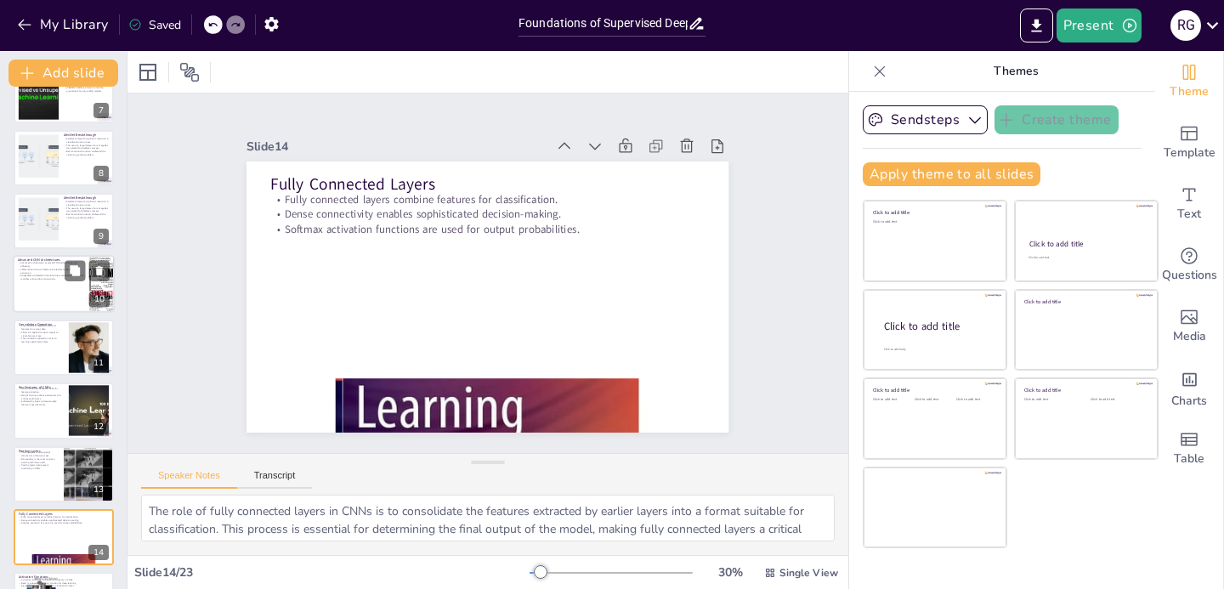
checkbox input "true"
click at [30, 278] on p "GoogLeNet and ResNet introduced new concepts like inception modules and residua…" at bounding box center [51, 277] width 66 height 6
type textarea "The emergence of advanced CNN architectures has significantly enhanced the perf…"
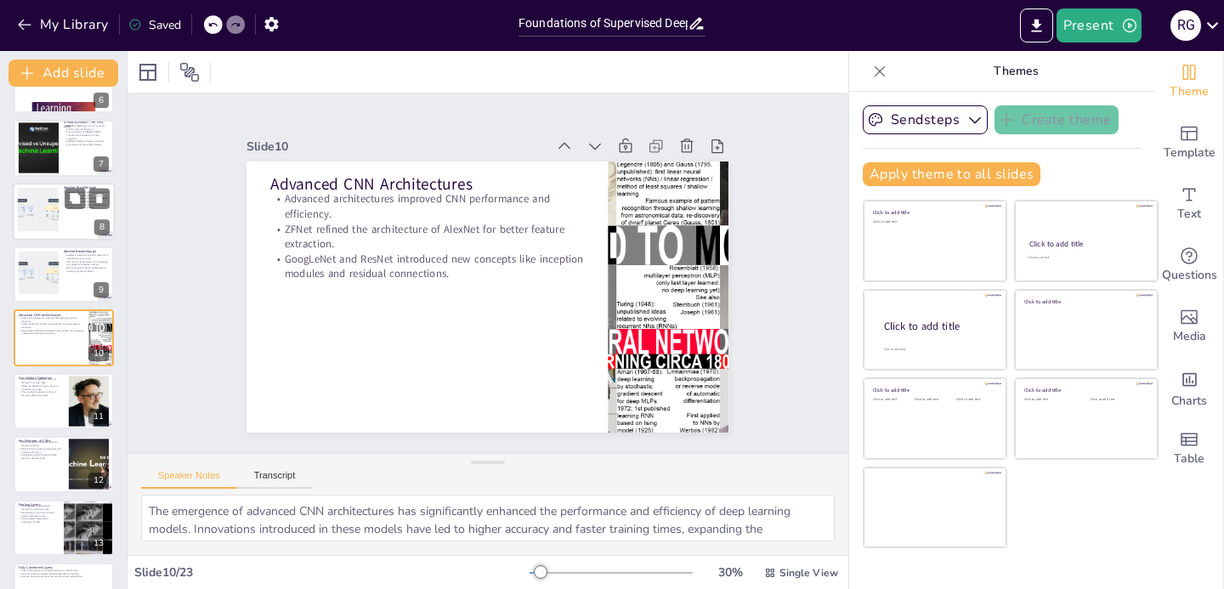
checkbox input "true"
click at [38, 222] on div at bounding box center [38, 211] width 71 height 52
type textarea "The impressive reduction in classification error rates achieved by AlexNet duri…"
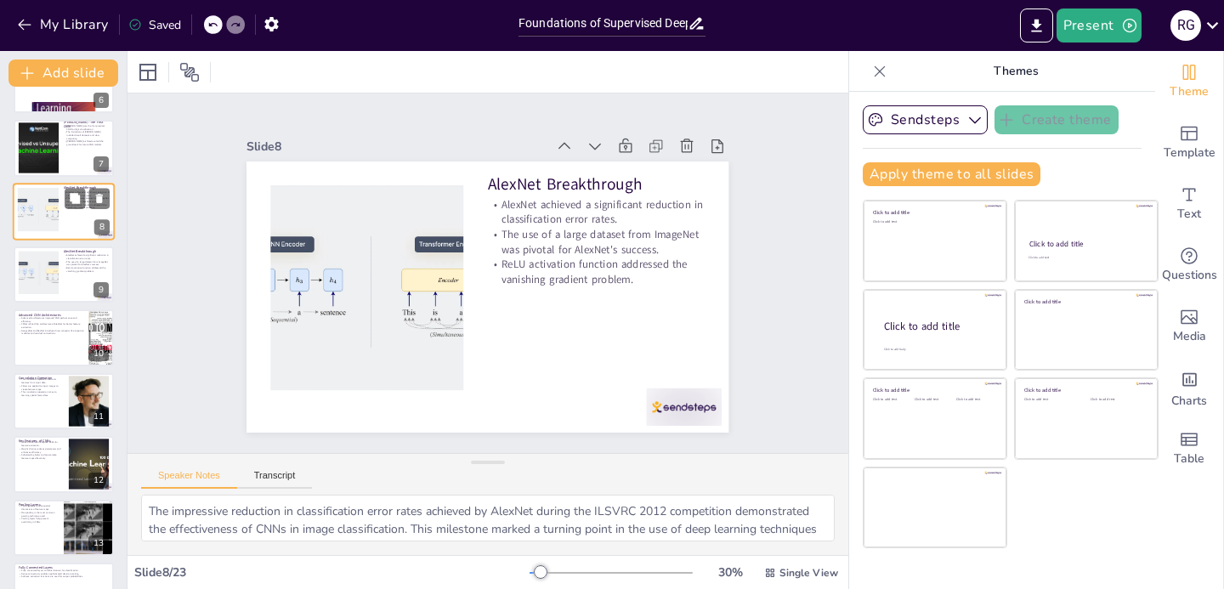
scroll to position [233, 0]
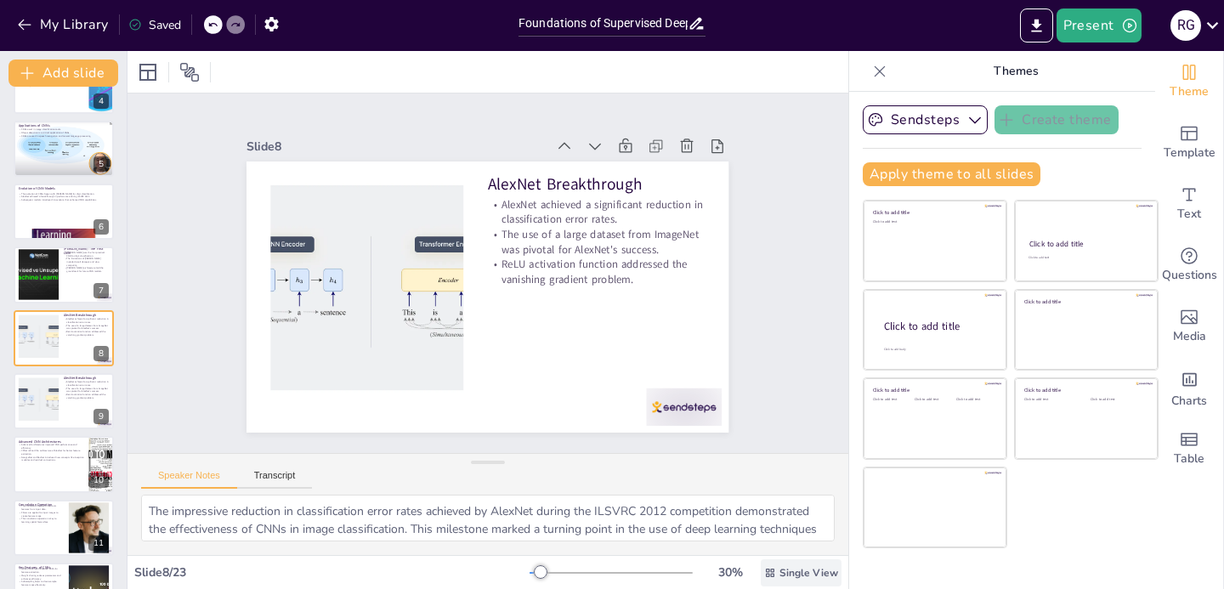
click at [782, 576] on span "Single View" at bounding box center [808, 573] width 59 height 14
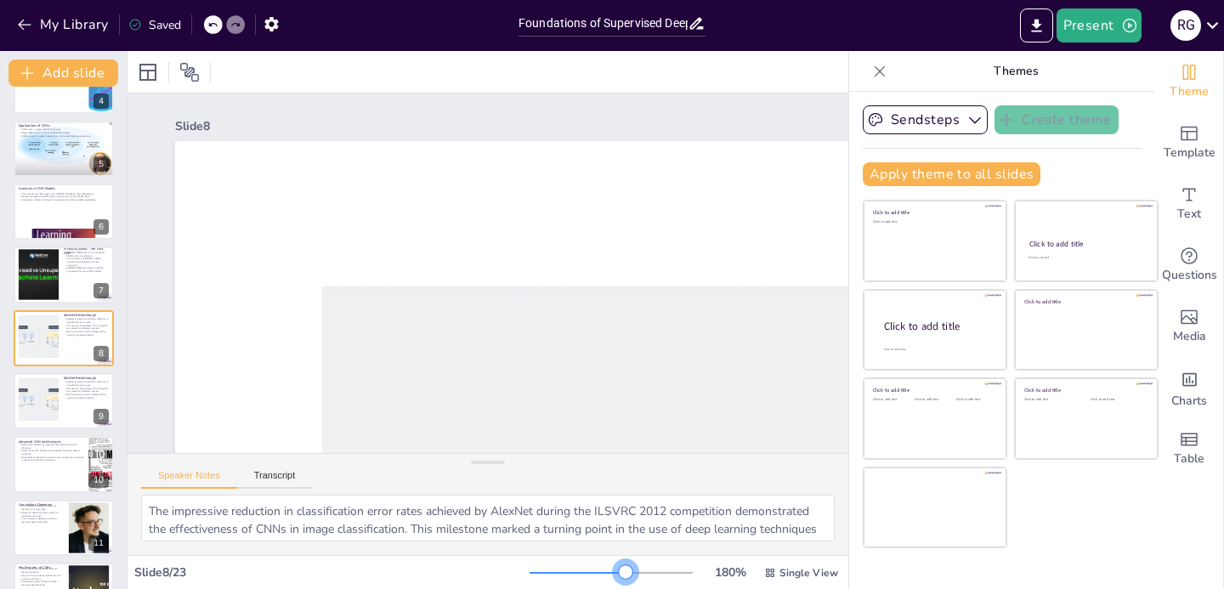
click at [614, 573] on div at bounding box center [610, 573] width 163 height 14
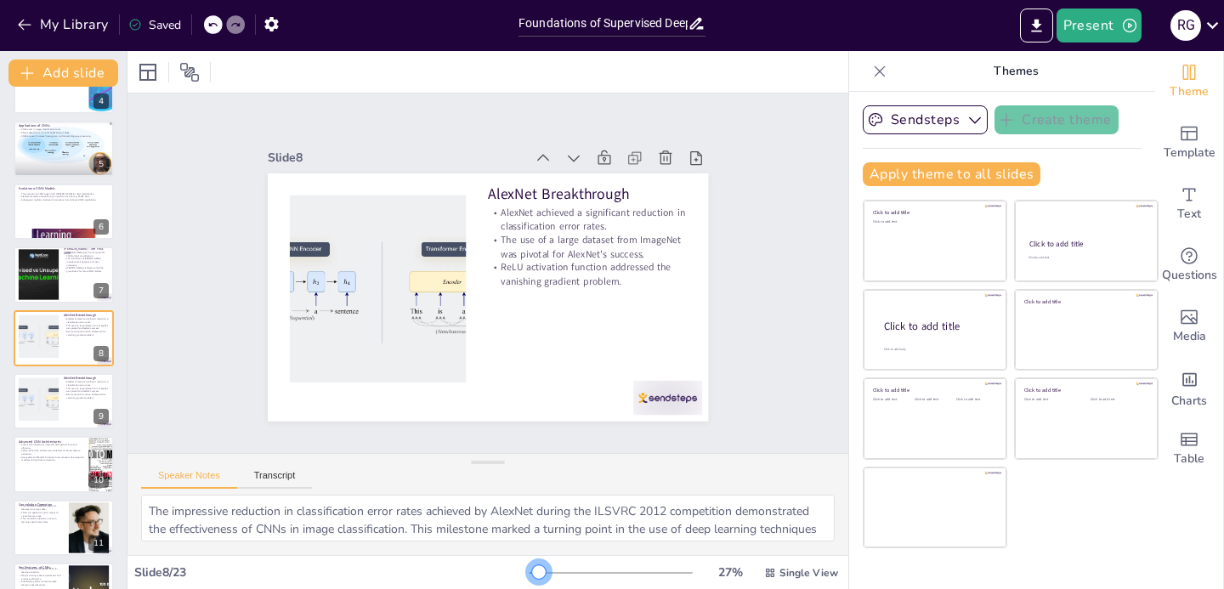
drag, startPoint x: 581, startPoint y: 572, endPoint x: 528, endPoint y: 574, distance: 53.6
click at [532, 574] on div at bounding box center [539, 572] width 14 height 14
click at [1215, 25] on icon at bounding box center [1213, 25] width 12 height 7
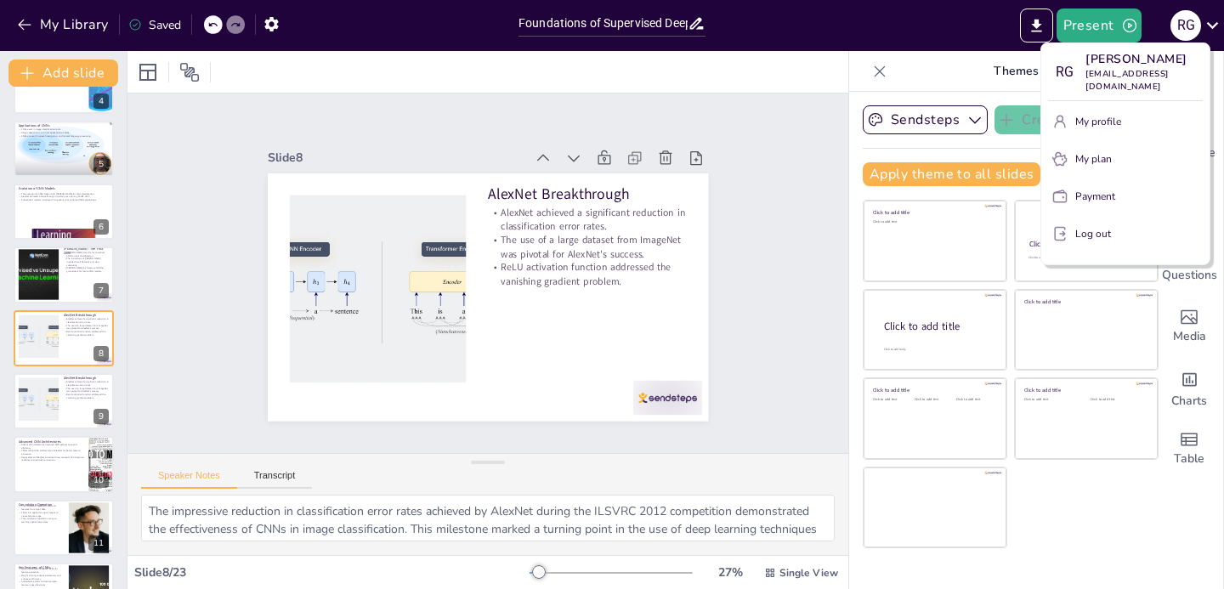
click at [926, 41] on div at bounding box center [612, 294] width 1224 height 589
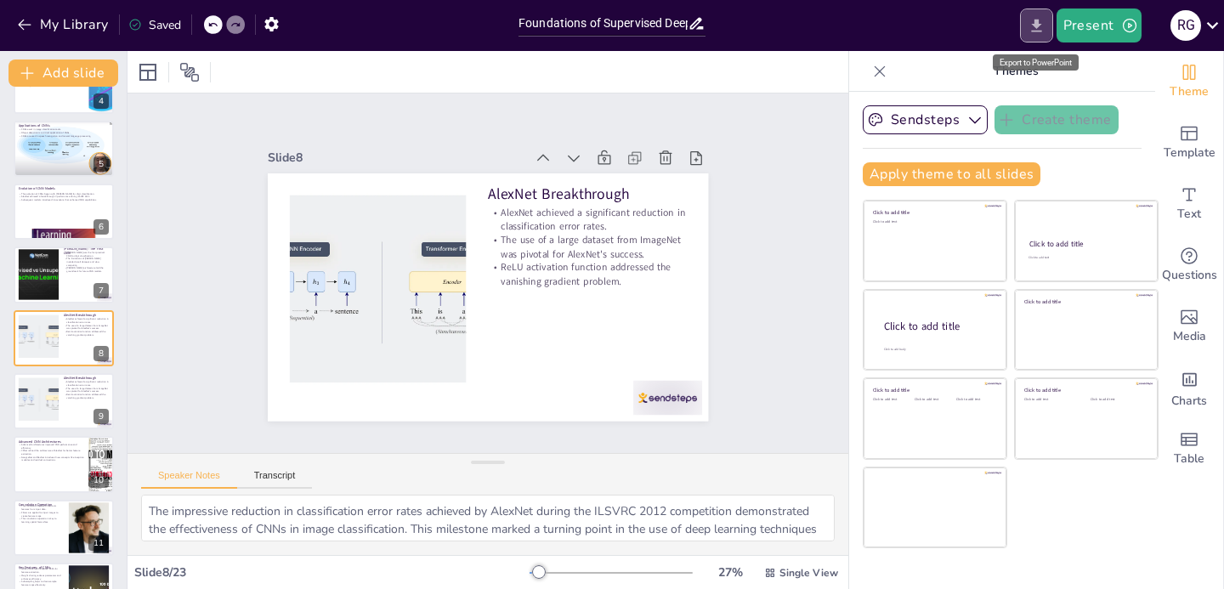
click at [1034, 27] on icon "Export to PowerPoint" at bounding box center [1036, 26] width 18 height 18
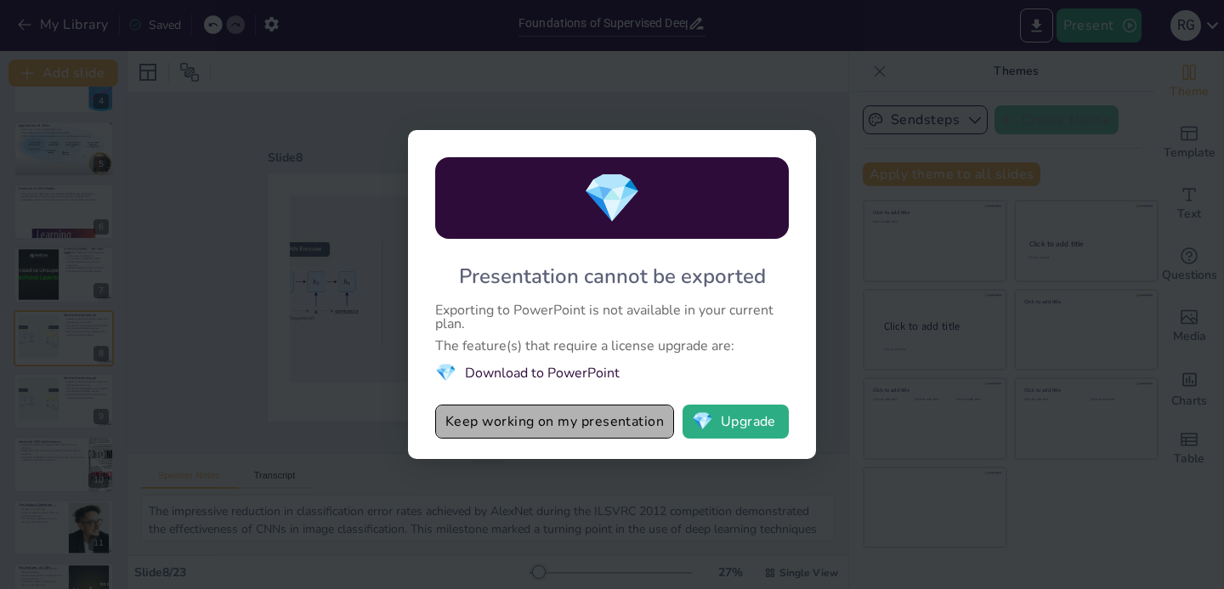
click at [539, 428] on button "Keep working on my presentation" at bounding box center [554, 421] width 239 height 34
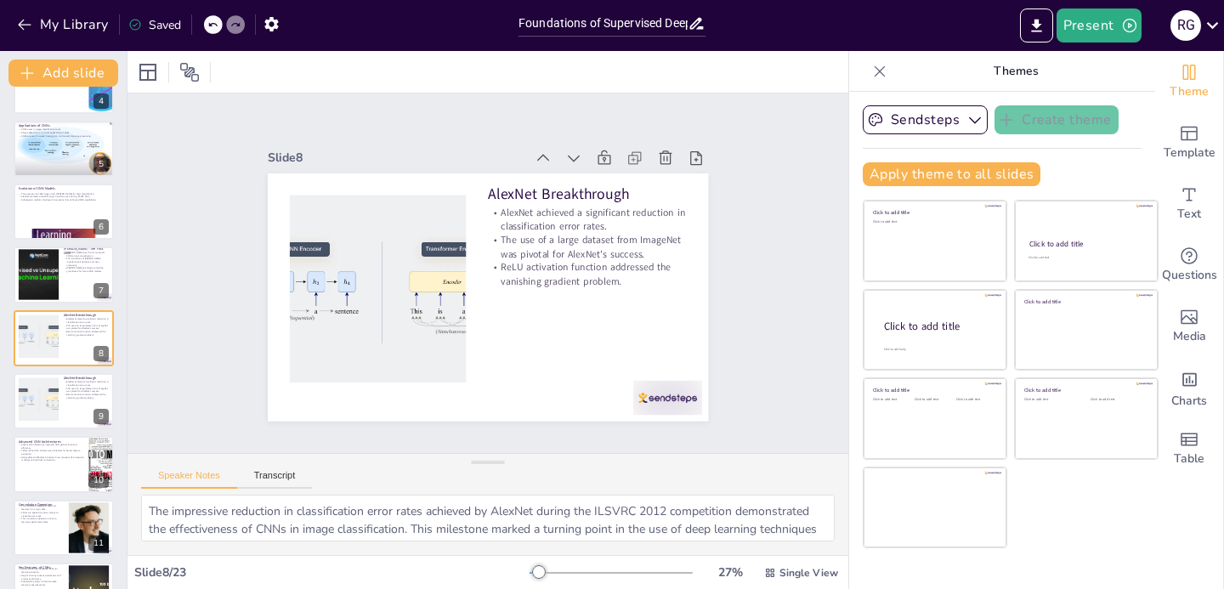
click at [802, 374] on div "Slide 1 Go to sendsteps.me and login with code Free50800036 Slide 2 Foundations…" at bounding box center [487, 272] width 721 height 359
checkbox input "true"
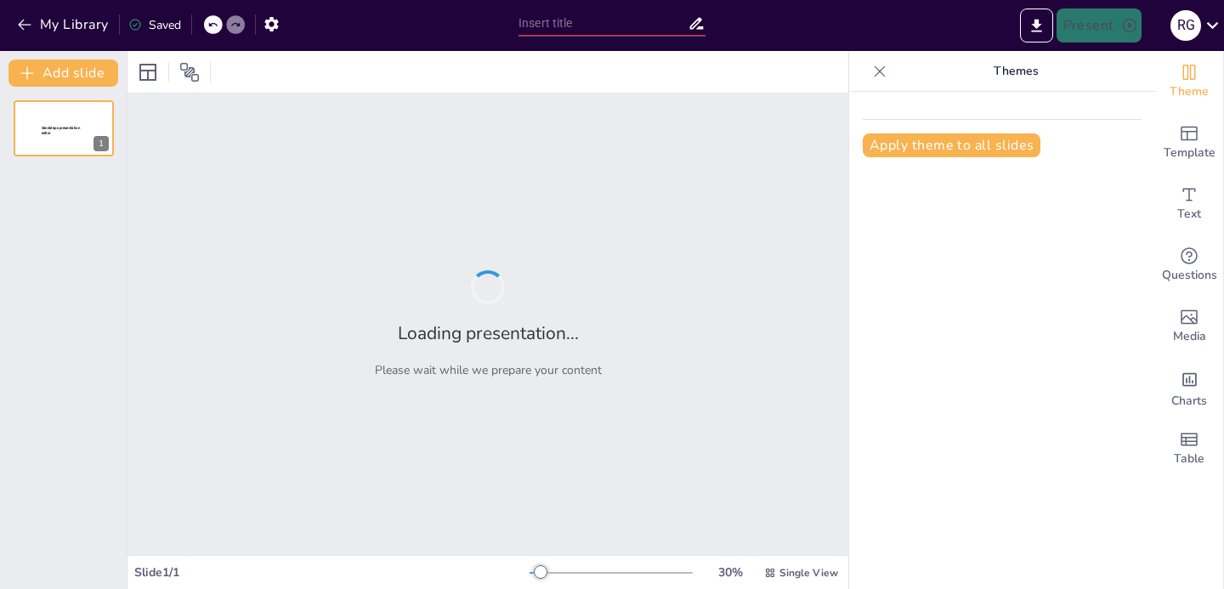
type input "Foundations of Supervised Deep Learning: An Overview"
